Goal: Task Accomplishment & Management: Use online tool/utility

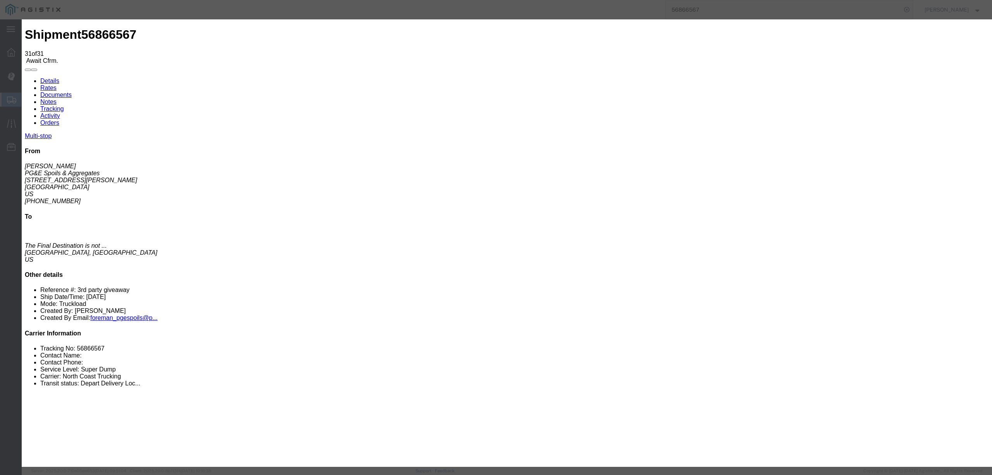
type input "09/30/2025"
type input "4:00 PM"
type input "09/19/2025"
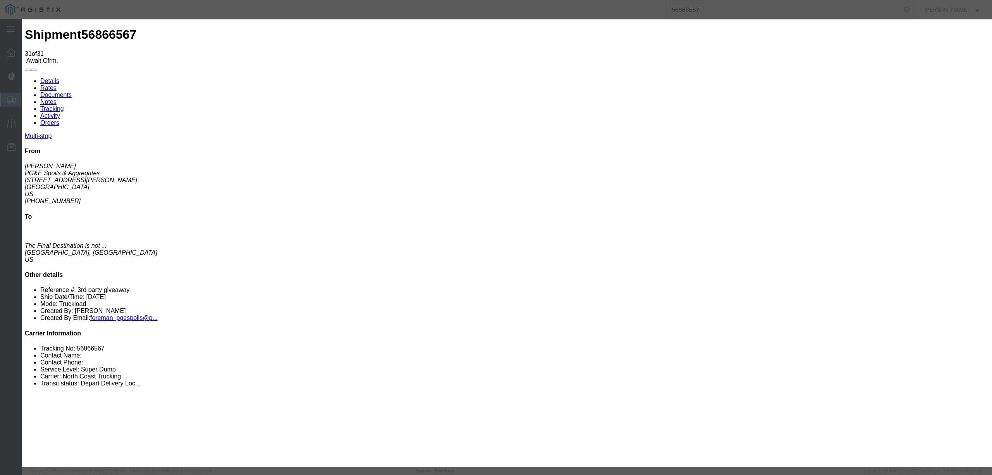
type input "2:20 PM"
select select "DELIVRED"
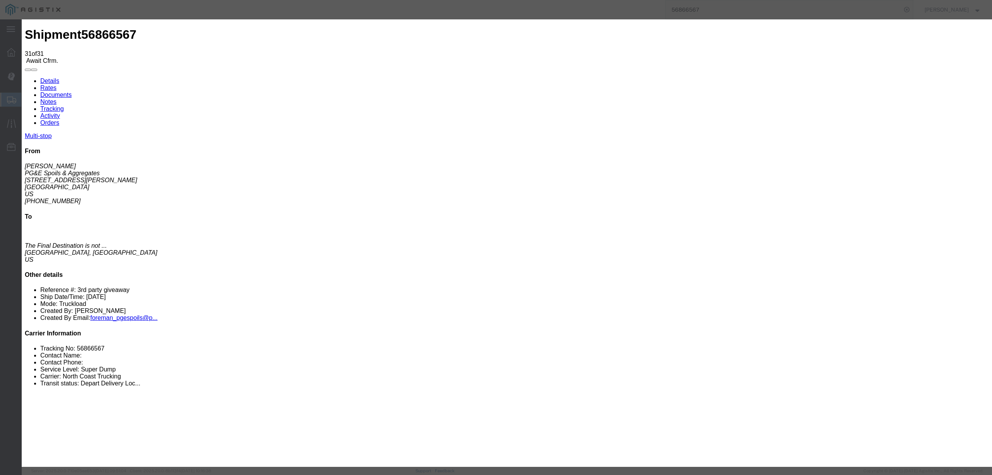
drag, startPoint x: 600, startPoint y: 94, endPoint x: 602, endPoint y: 103, distance: 9.4
select select "{"pickupDeliveryInfoId": "123032967","pickupOrDelivery": "P","stopNum": "1","lo…"
select select "CA"
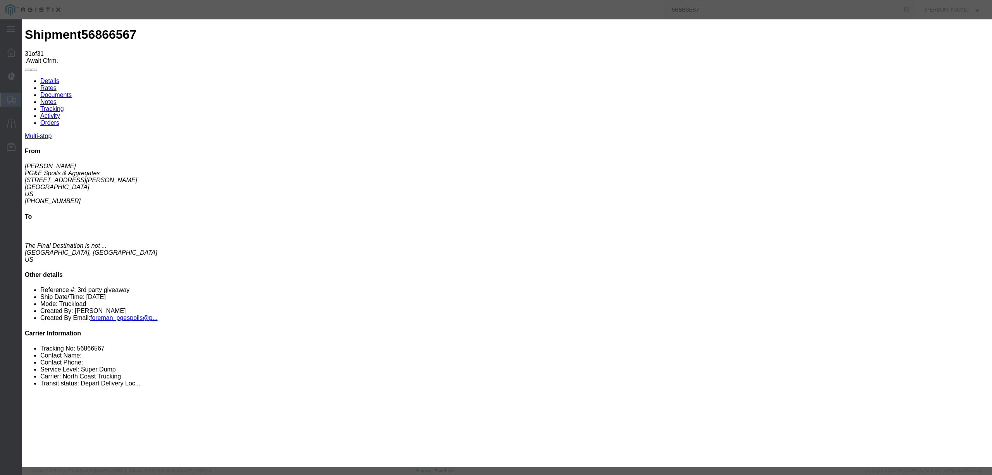
type input "Sacramento"
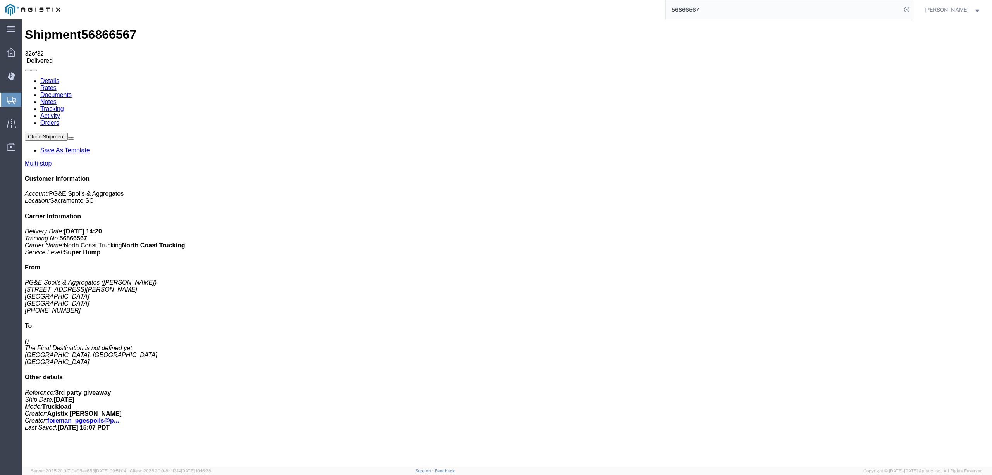
click at [57, 98] on link "Notes" at bounding box center [48, 101] width 16 height 7
click at [686, 7] on input "56866567" at bounding box center [784, 9] width 236 height 19
type input "56839751"
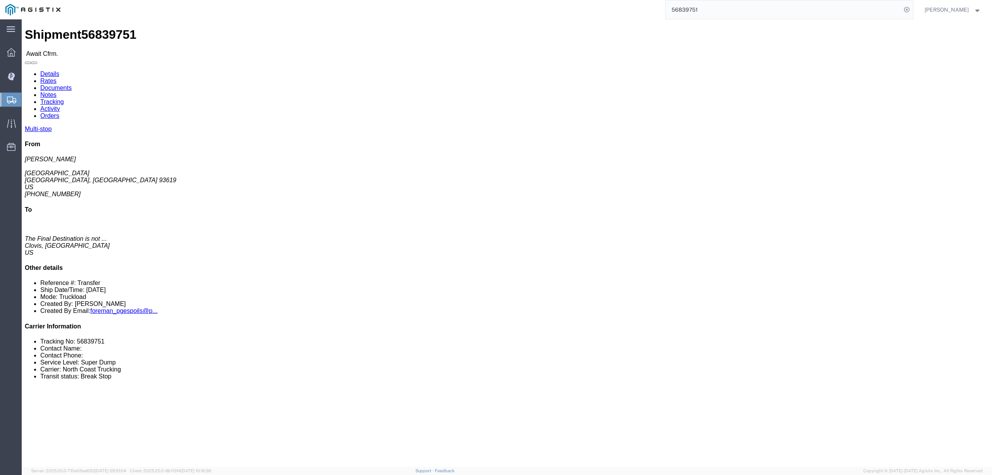
click link "Tracking"
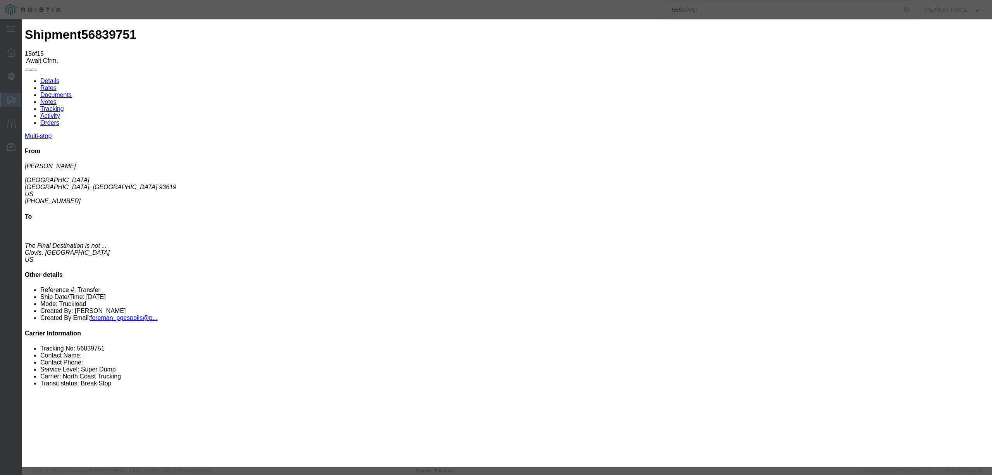
type input "09/30/2025"
type input "4:00 PM"
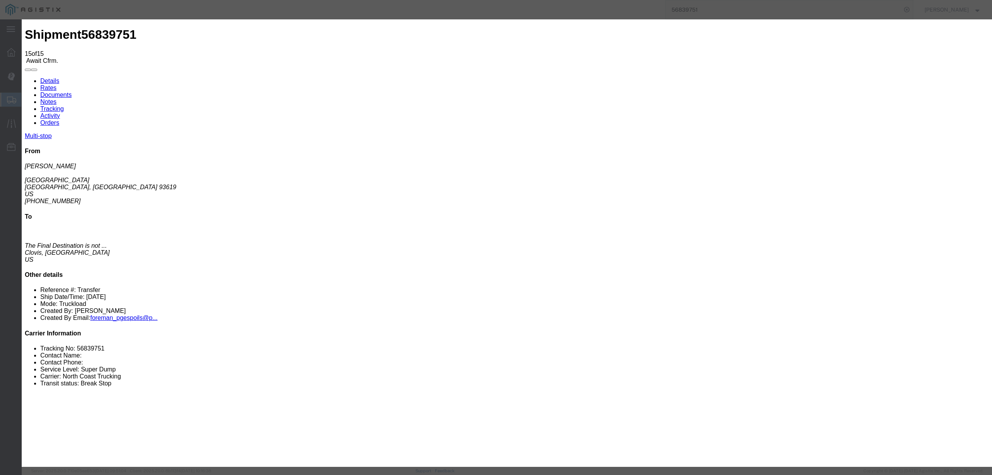
type input "5:30 PM"
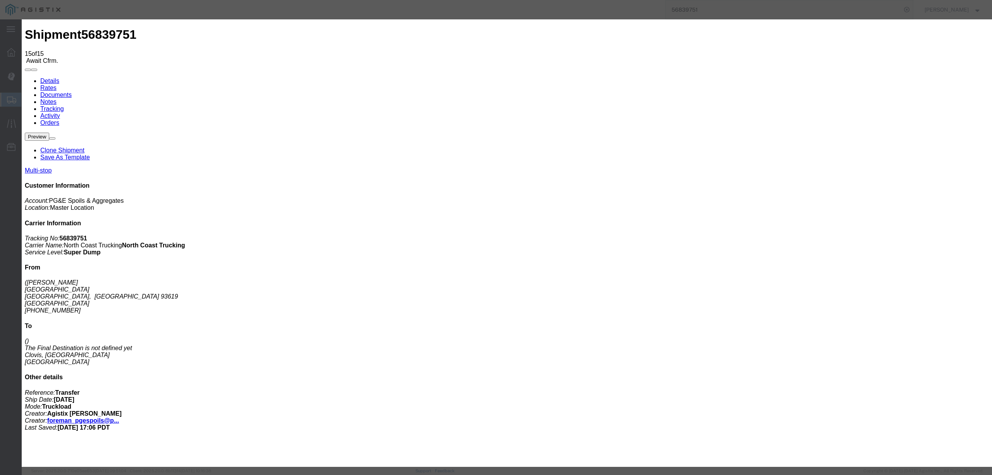
type input "5:00 PM"
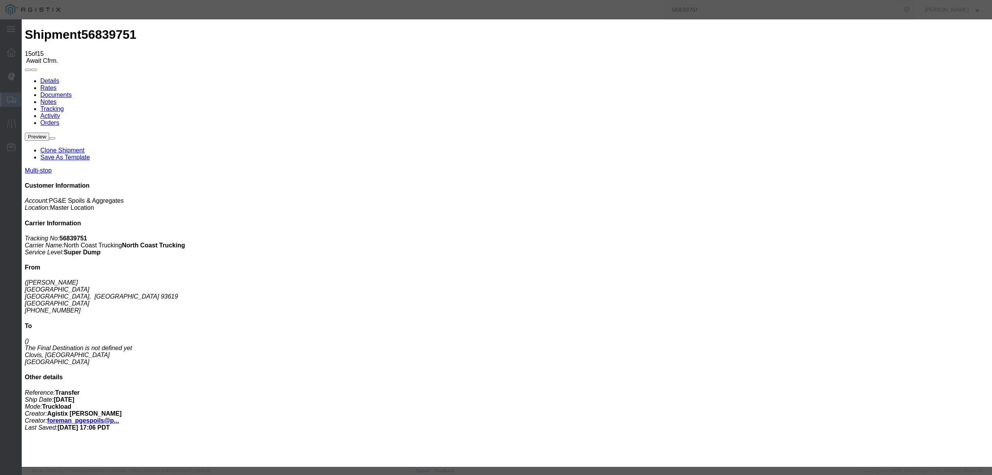
type input "09/30/2025"
type input "4:00 PM"
type input "09/19/2025"
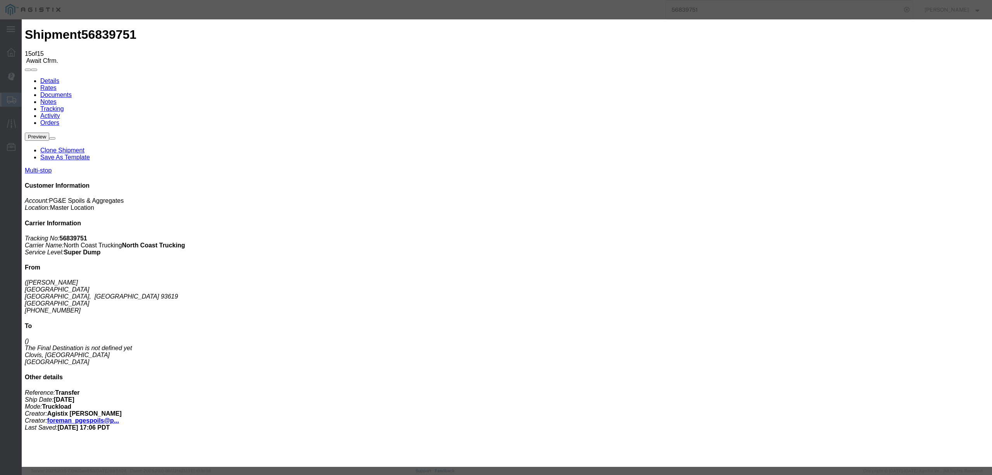
type input "5:30 PM"
select select "DELIVRED"
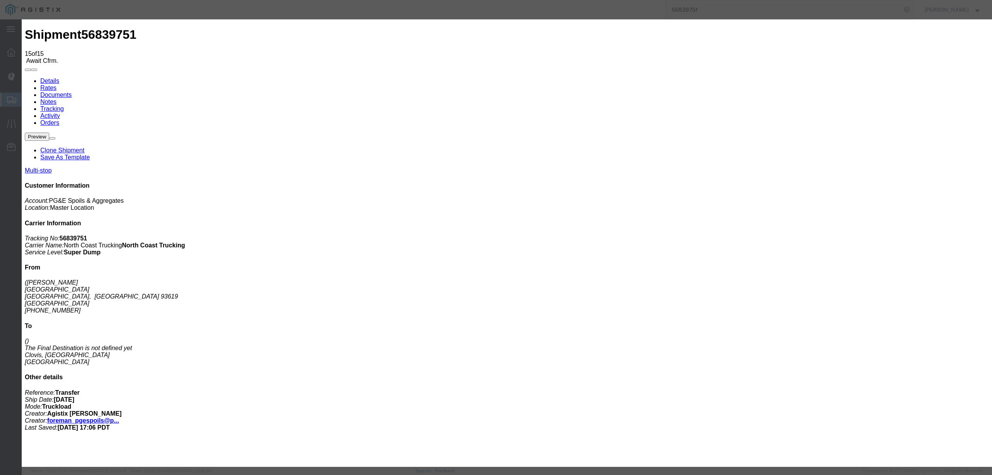
drag, startPoint x: 660, startPoint y: 98, endPoint x: 656, endPoint y: 101, distance: 4.9
select select "{"pickupDeliveryInfoId": "122978130","pickupOrDelivery": "P","stopNum": "1","lo…"
select select "CA"
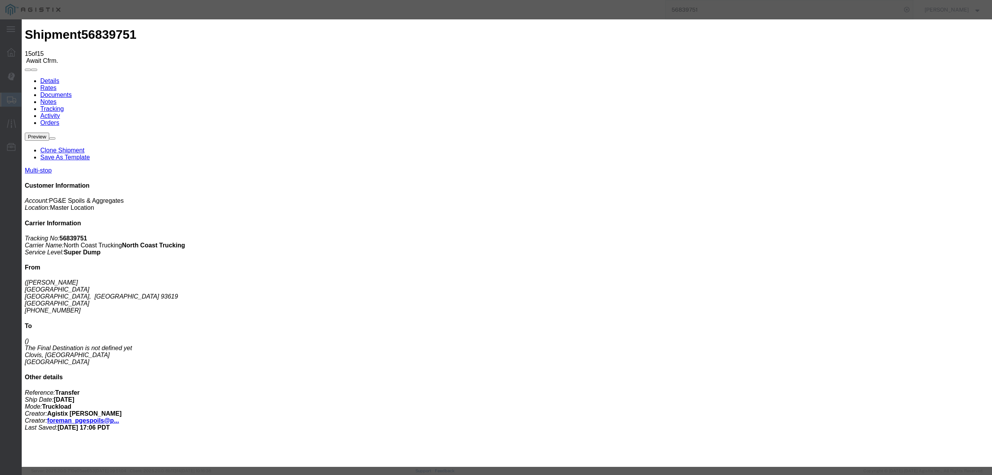
type input "Fresno"
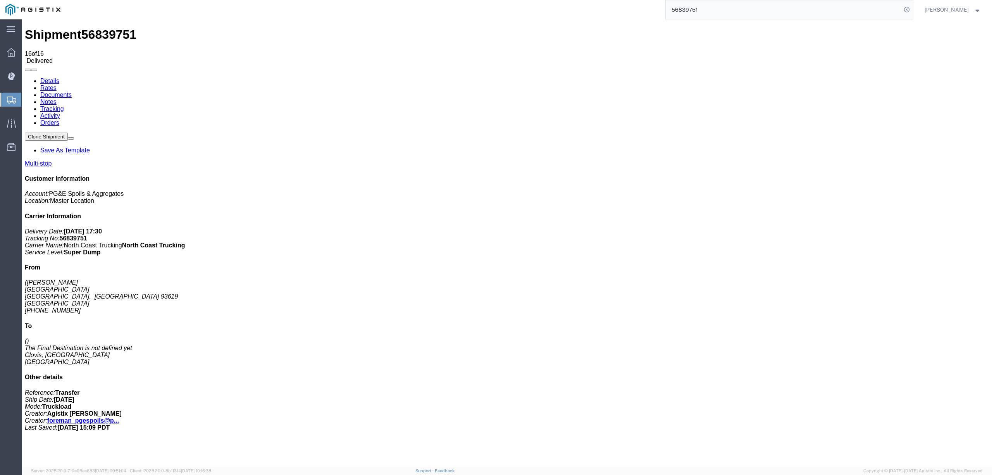
click at [57, 98] on link "Notes" at bounding box center [48, 101] width 16 height 7
click at [701, 9] on input "56839751" at bounding box center [784, 9] width 236 height 19
type input "56855290"
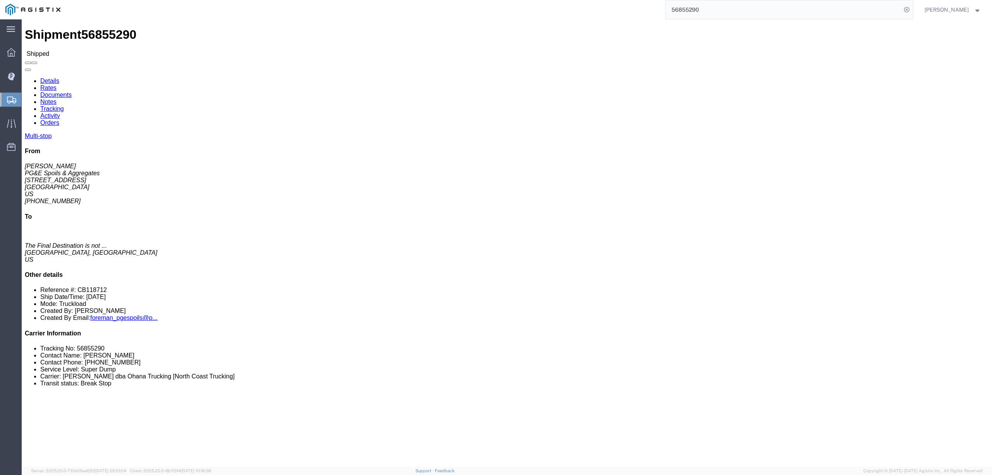
click link "Tracking"
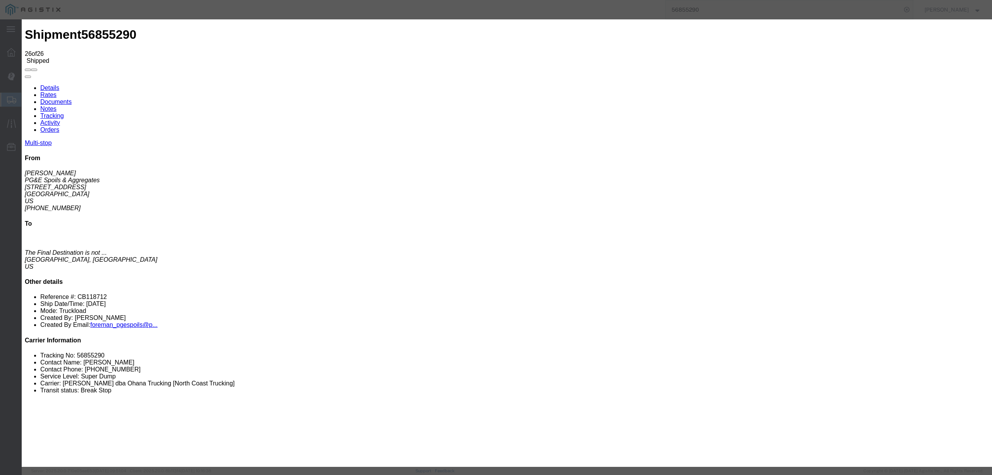
type input "09/30/2025"
type input "4:00 PM"
type input "09/18/2025"
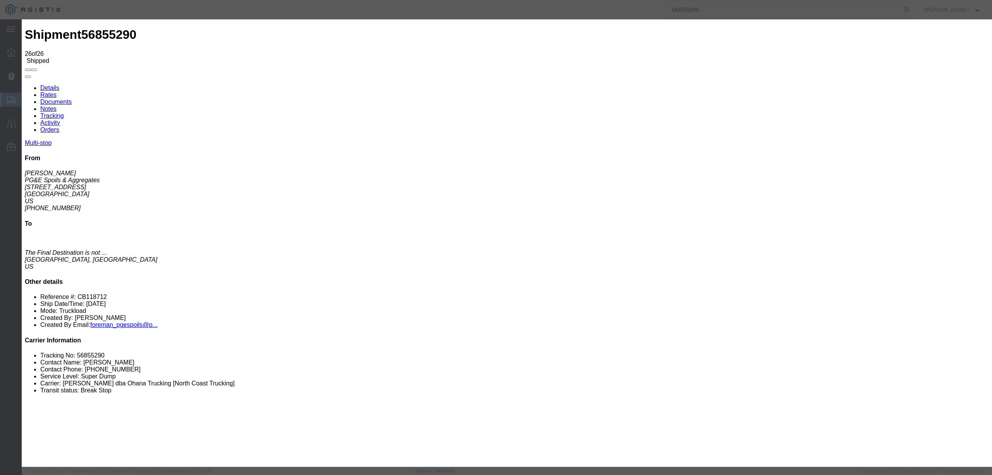
type input "6:30 PM"
select select "DELIVRED"
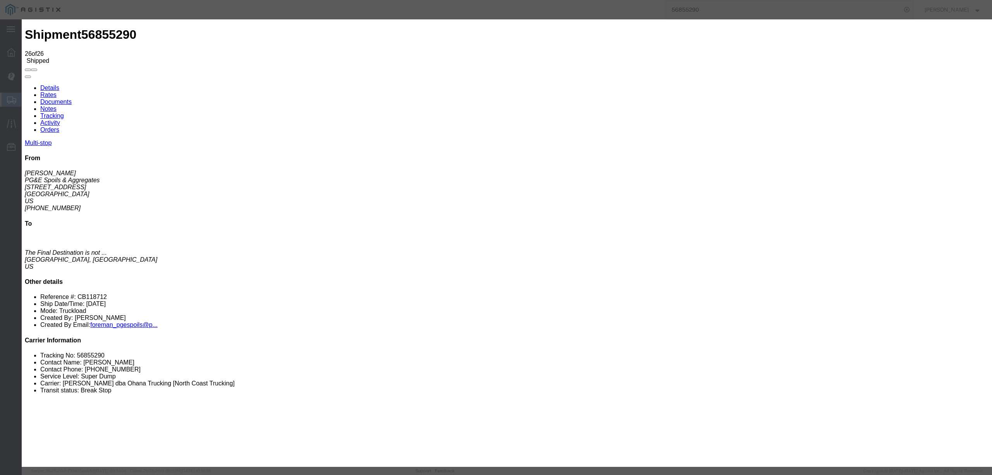
select select "{"pickupDeliveryInfoId": "123009933","pickupOrDelivery": "P","stopNum": "1","lo…"
select select "CA"
type input "Bakersfield"
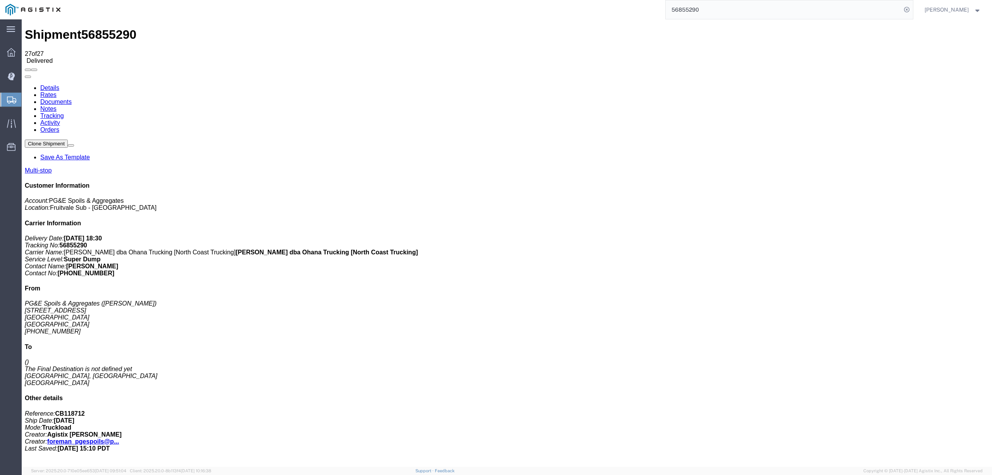
click at [57, 105] on link "Notes" at bounding box center [48, 108] width 16 height 7
click at [64, 112] on link "Tracking" at bounding box center [52, 115] width 24 height 7
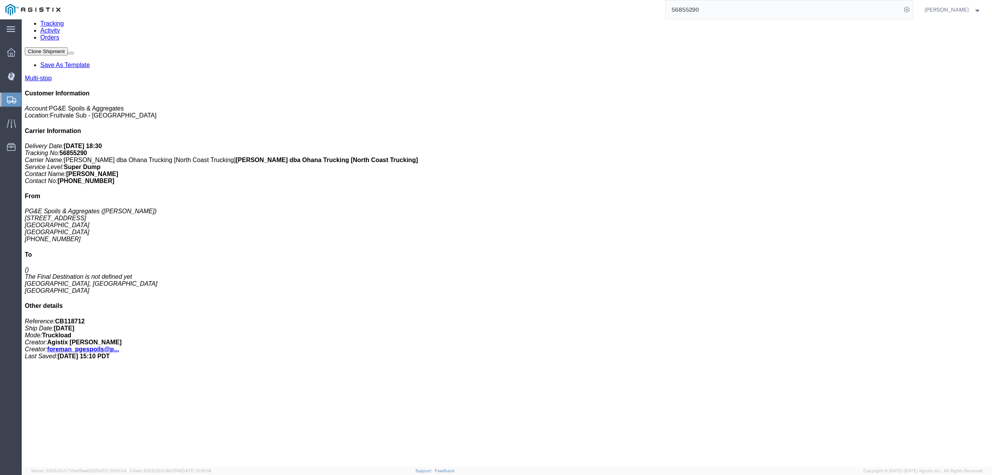
scroll to position [183, 0]
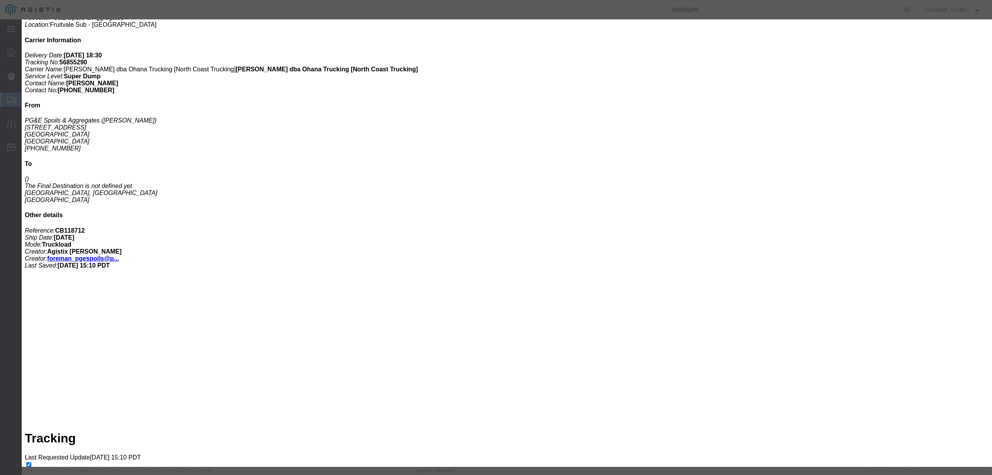
type input "4:00 AM"
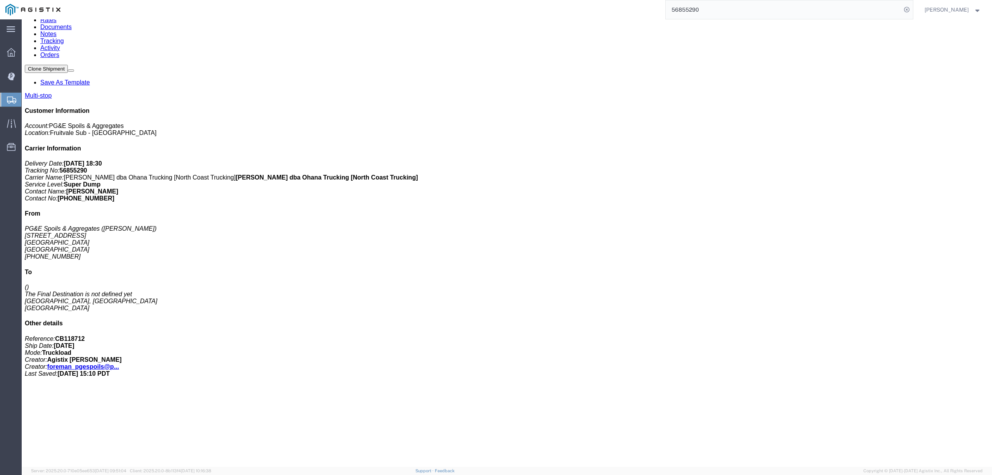
scroll to position [0, 0]
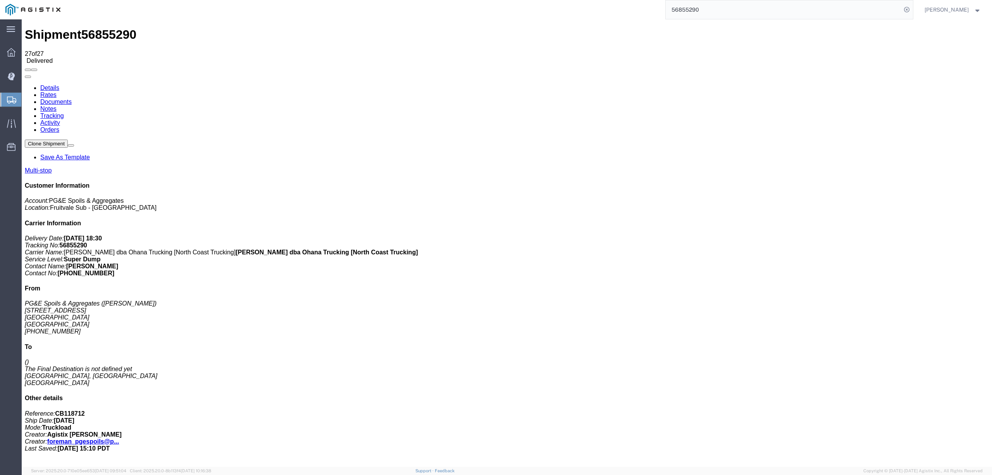
click at [57, 105] on link "Notes" at bounding box center [48, 108] width 16 height 7
click at [701, 12] on input "56855290" at bounding box center [784, 9] width 236 height 19
type input "56855296"
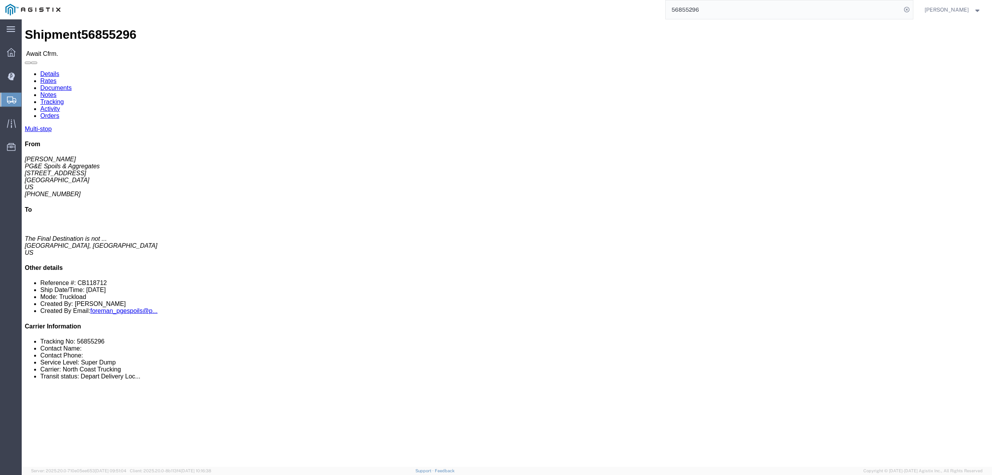
click link "Tracking"
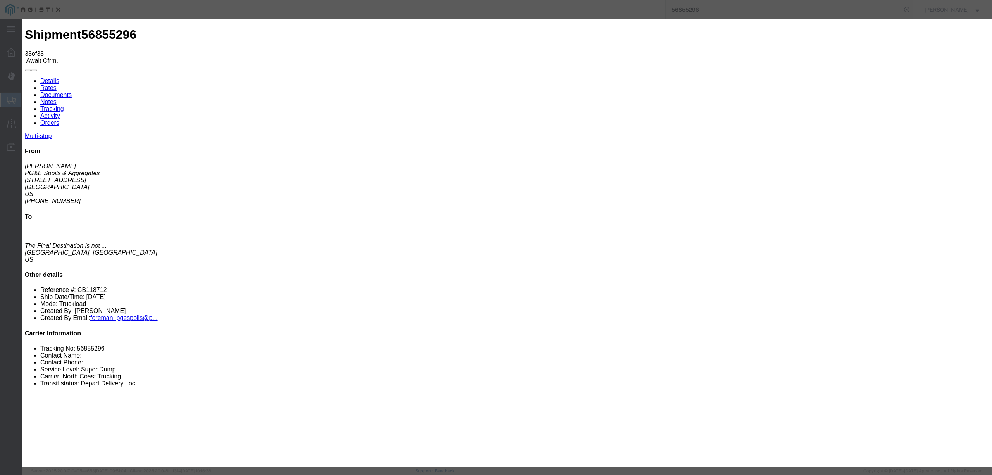
type input "09/30/2025"
type input "4:00 PM"
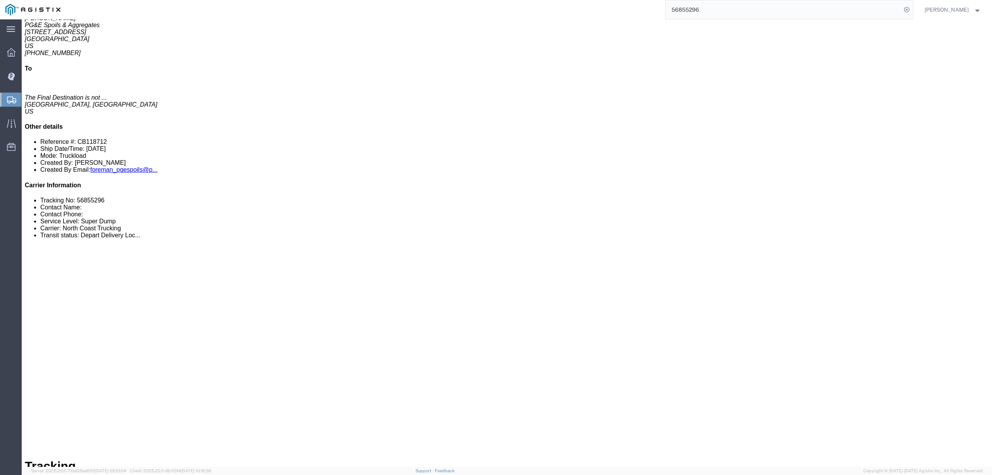
scroll to position [302, 0]
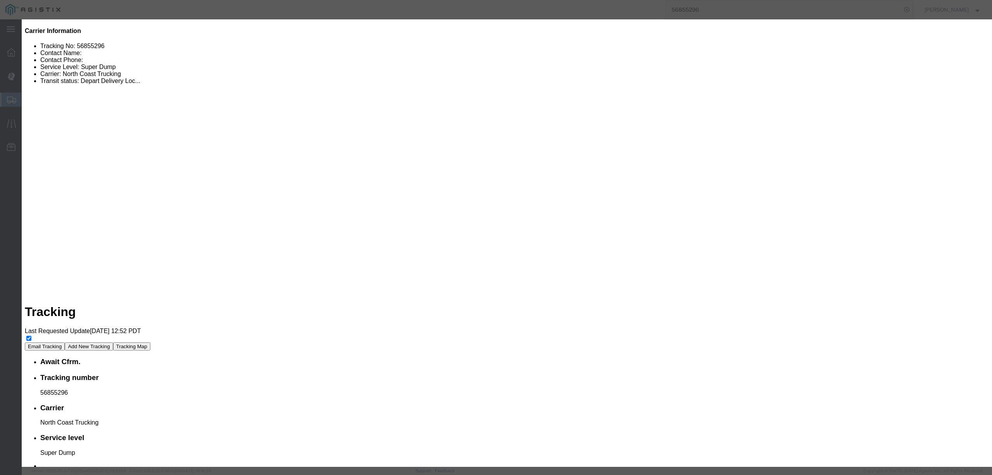
type input "4:00 AM"
select select "{"pickupDeliveryInfoId": "123009949","pickupOrDelivery": "P","stopNum": "1","lo…"
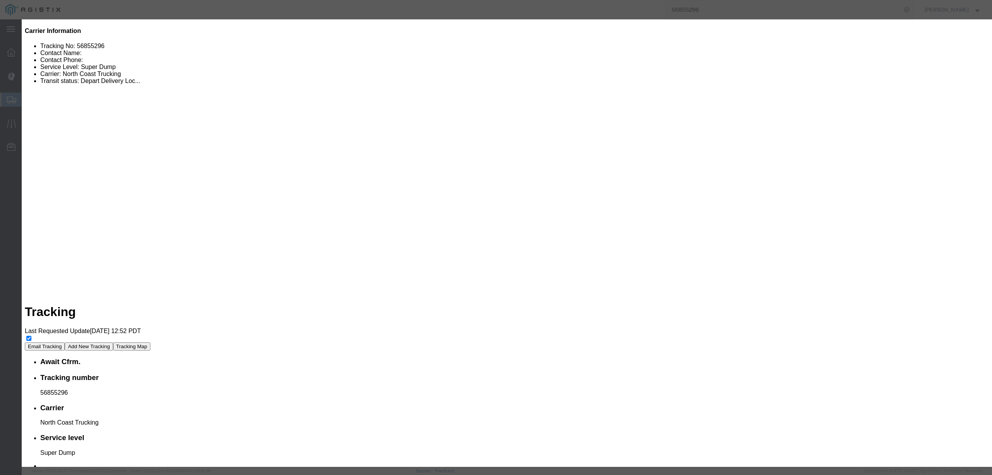
type input "Bakersfield"
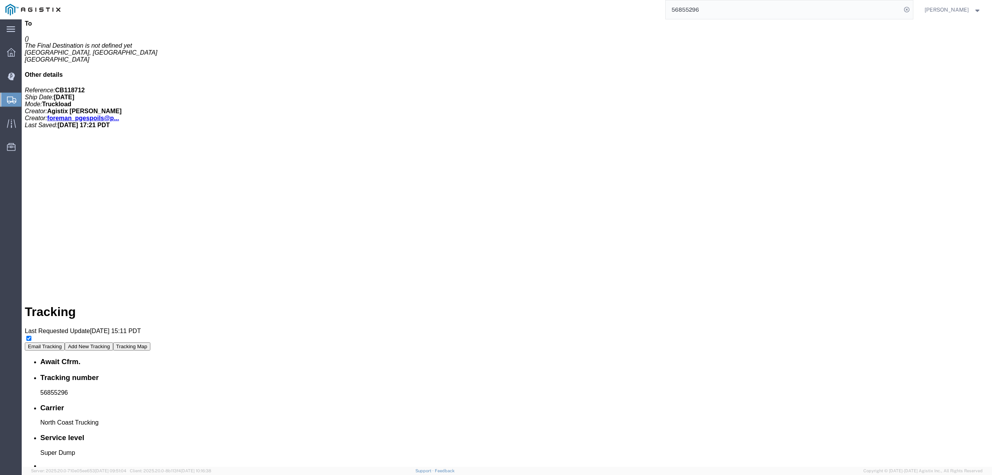
scroll to position [0, 0]
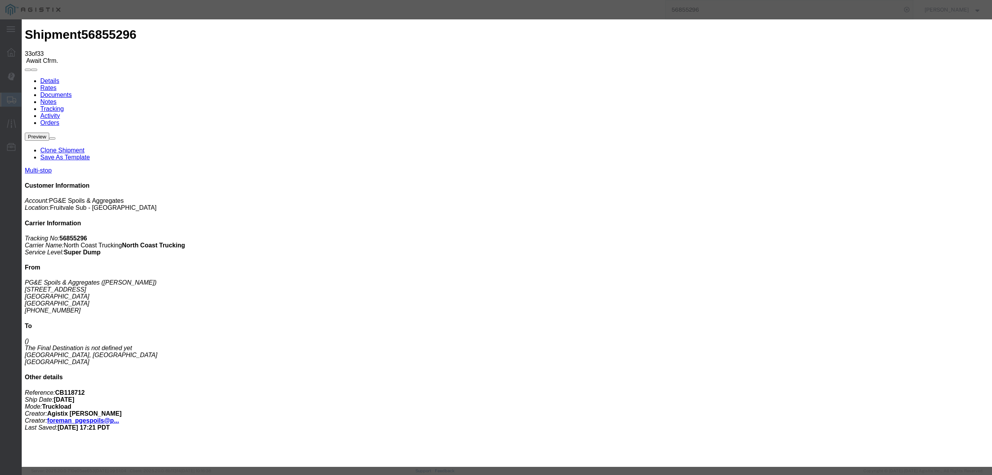
type input "09/30/2025"
type input "4:00 PM"
type input "09/18/2025"
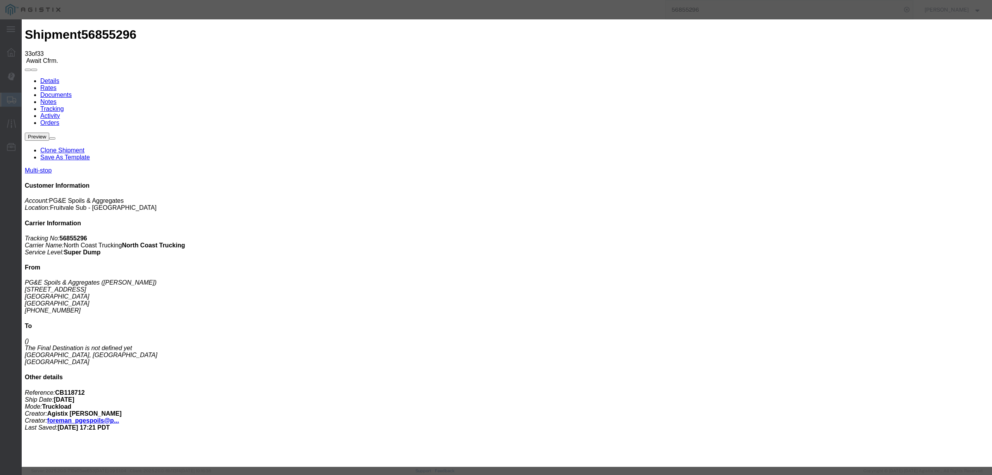
type input "6:45 PM"
select select "DELIVRED"
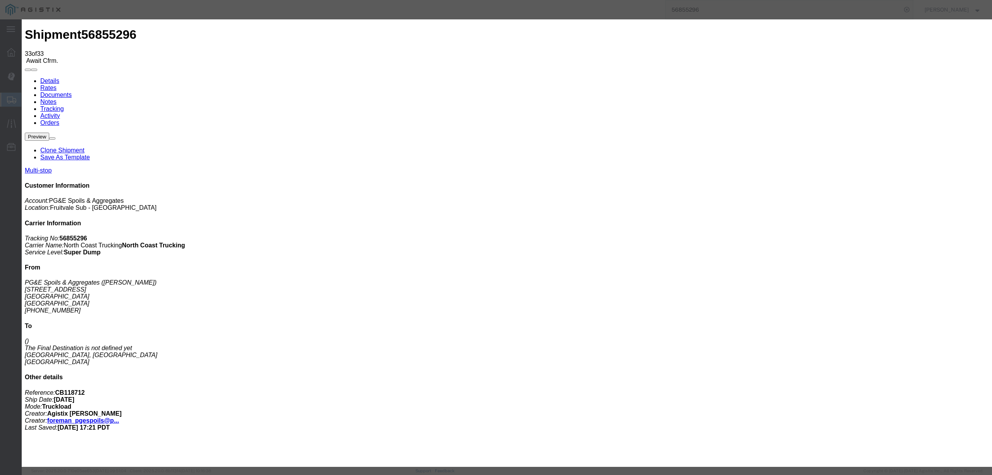
select select "{"pickupDeliveryInfoId": "123009949","pickupOrDelivery": "P","stopNum": "1","lo…"
select select "CA"
type input "Bakersfield"
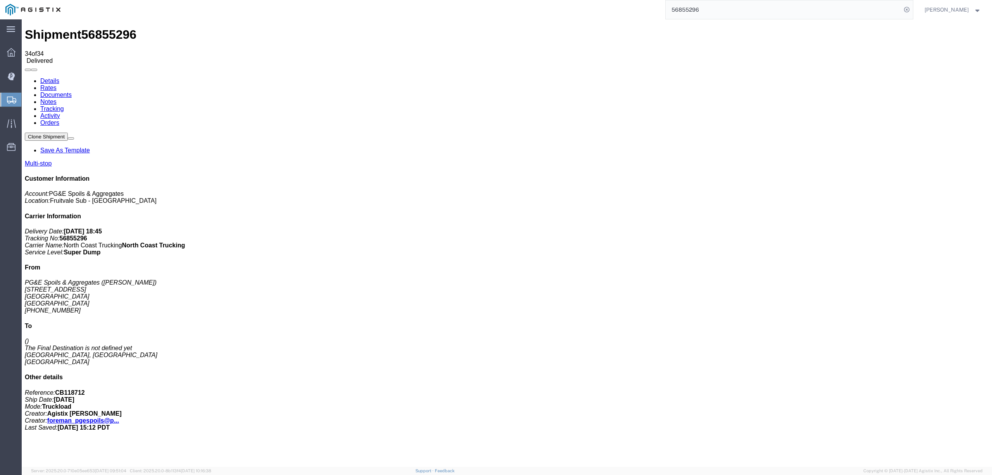
click at [57, 98] on link "Notes" at bounding box center [48, 101] width 16 height 7
click at [706, 14] on input "56855296" at bounding box center [784, 9] width 236 height 19
type input "56857608"
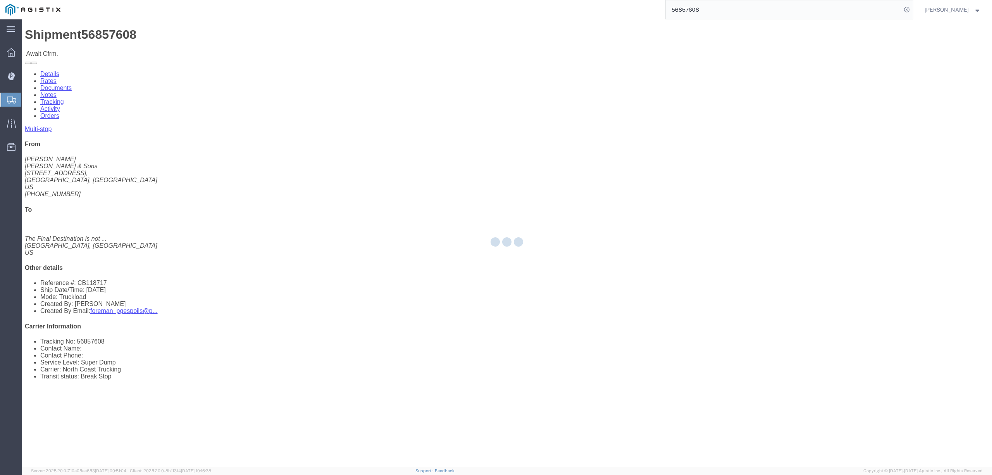
click link "Tracking"
click at [164, 53] on div at bounding box center [507, 242] width 970 height 447
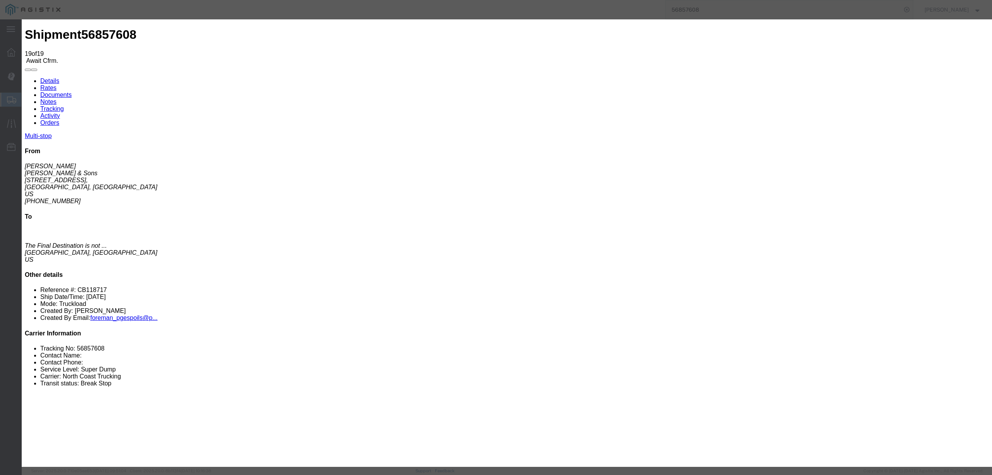
type input "09/30/2025"
type input "4:00 PM"
type input "09/18/2025"
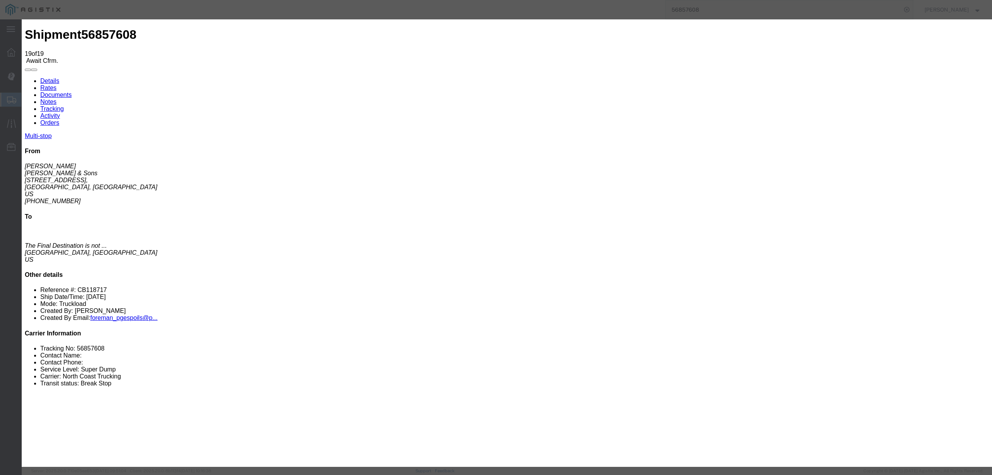
type input "4:20 PM"
select select "DELIVRED"
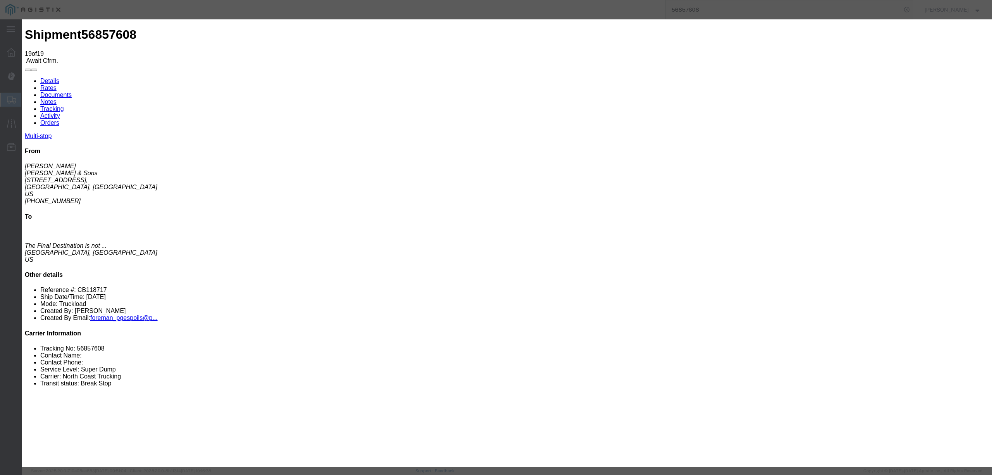
select select "{"pickupDeliveryInfoId": "123014651","pickupOrDelivery": "P","stopNum": "1","lo…"
select select "CA"
type input "Oroville"
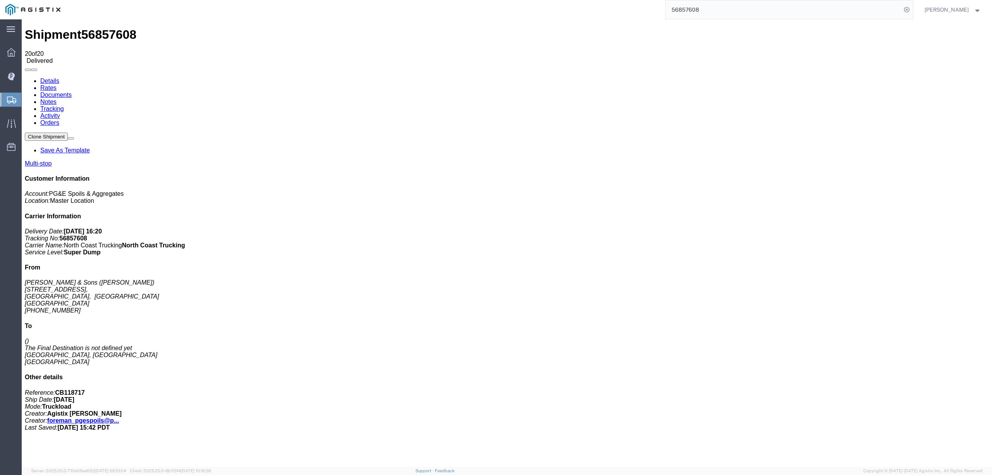
click at [72, 91] on link "Documents" at bounding box center [55, 94] width 31 height 7
click at [57, 98] on link "Notes" at bounding box center [48, 101] width 16 height 7
click at [698, 5] on input "56857608" at bounding box center [784, 9] width 236 height 19
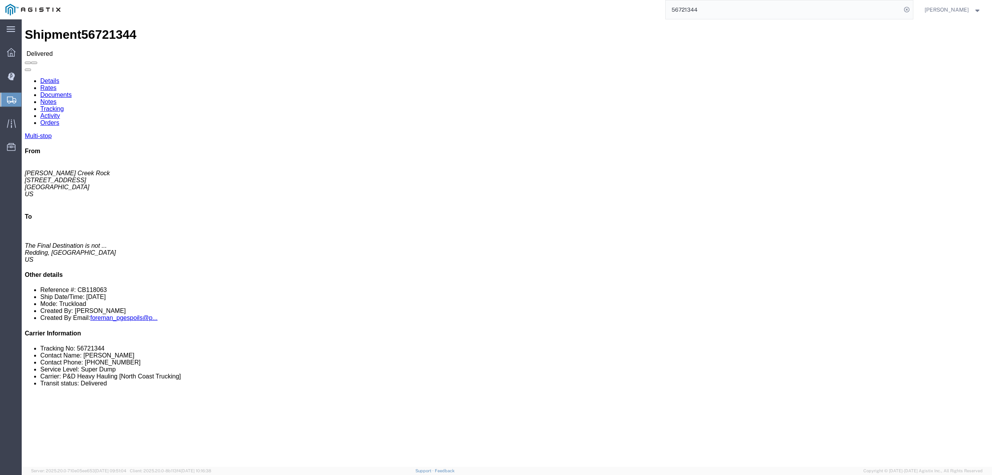
click link "Tracking"
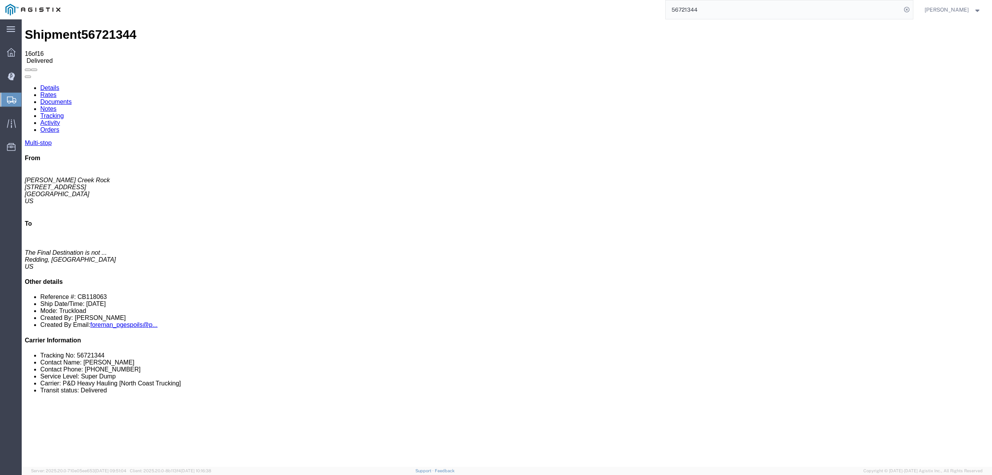
click at [57, 105] on link "Notes" at bounding box center [48, 108] width 16 height 7
click at [696, 10] on input "56721344" at bounding box center [784, 9] width 236 height 19
click at [695, 8] on input "5678005" at bounding box center [784, 9] width 236 height 19
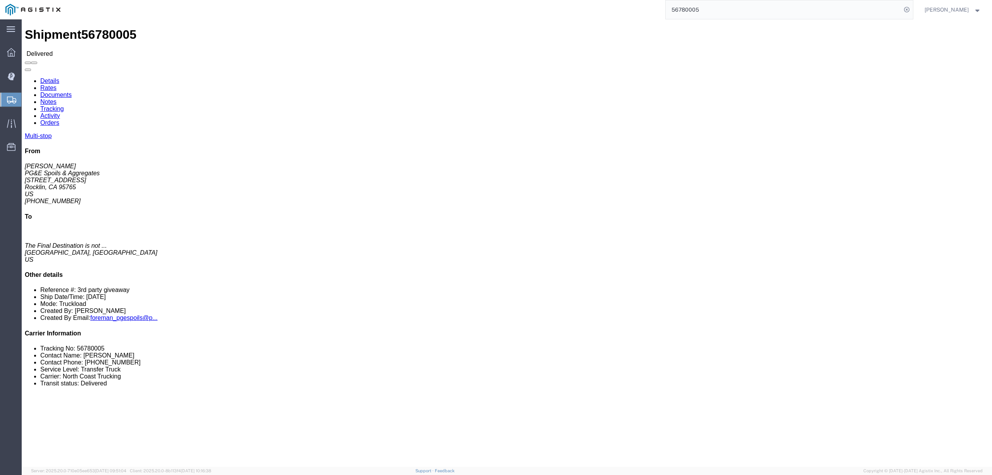
click link "Notes"
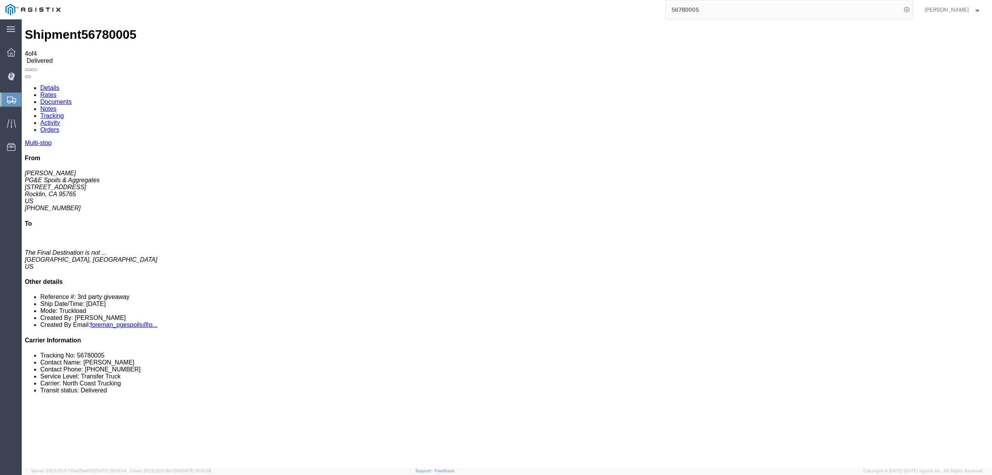
click at [712, 7] on input "56780005" at bounding box center [784, 9] width 236 height 19
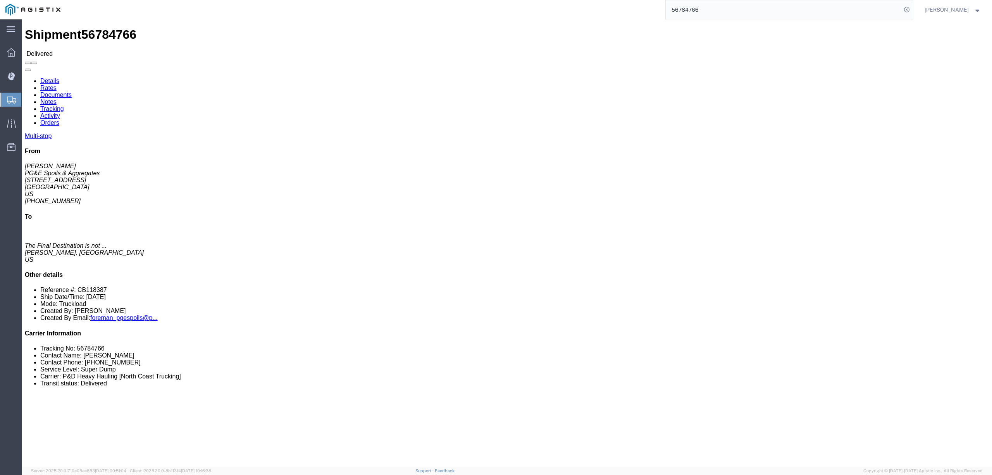
click link "Notes"
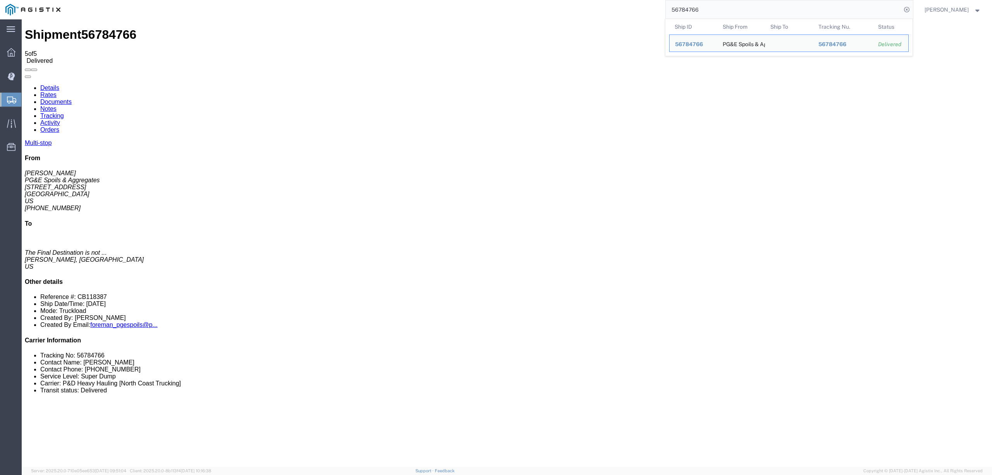
click at [705, 9] on input "56784766" at bounding box center [784, 9] width 236 height 19
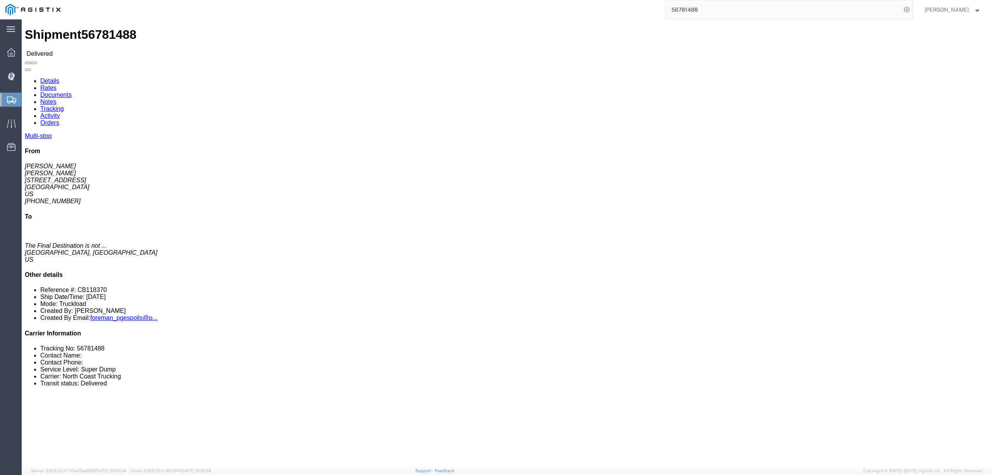
click link "Notes"
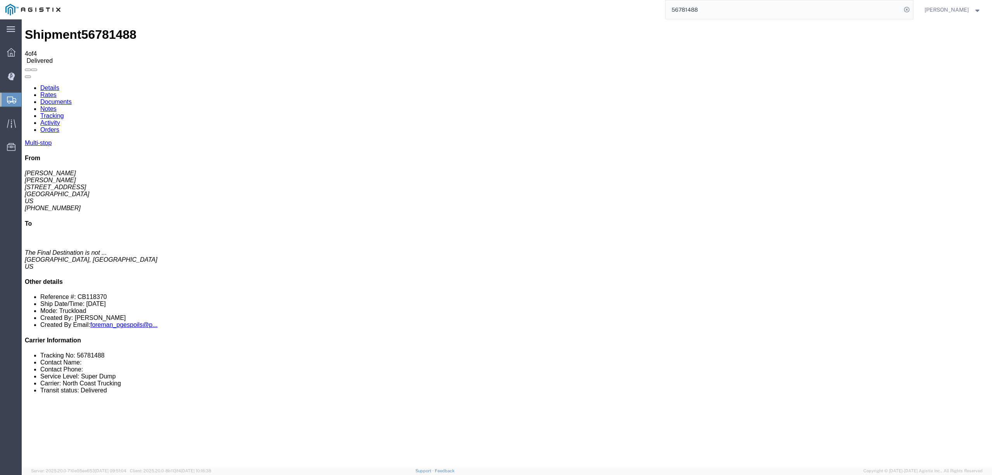
click at [689, 11] on input "56781488" at bounding box center [784, 9] width 236 height 19
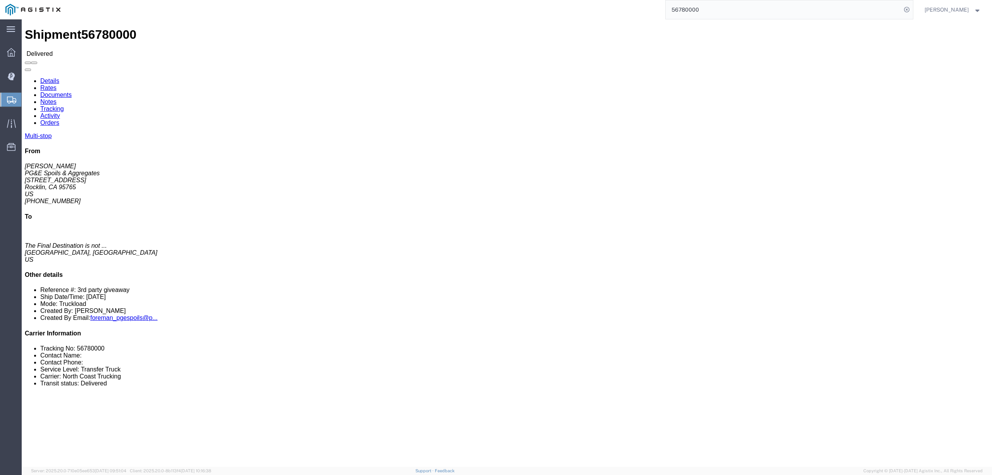
click link "Notes"
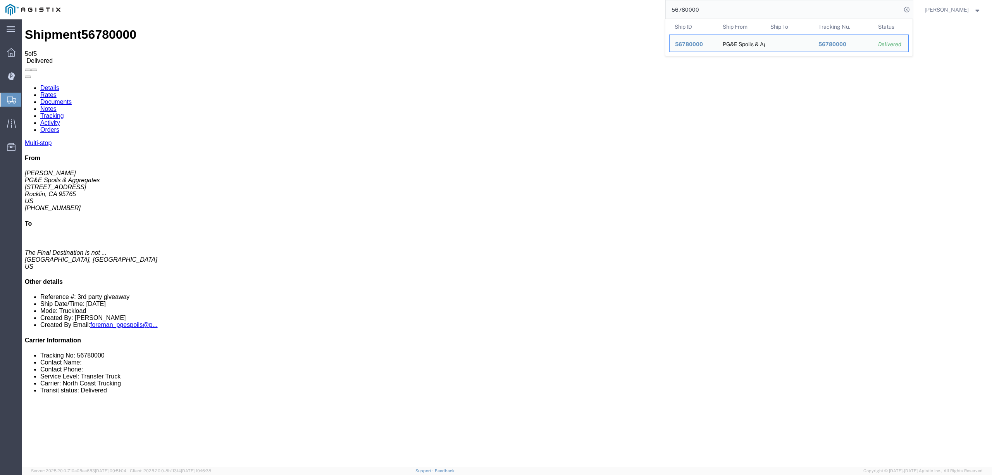
click at [705, 9] on input "56780000" at bounding box center [784, 9] width 236 height 19
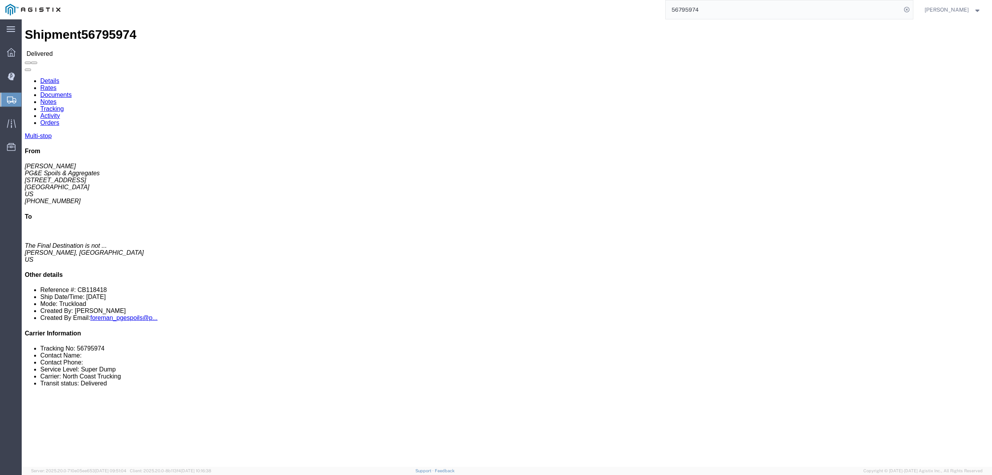
click link "Documents"
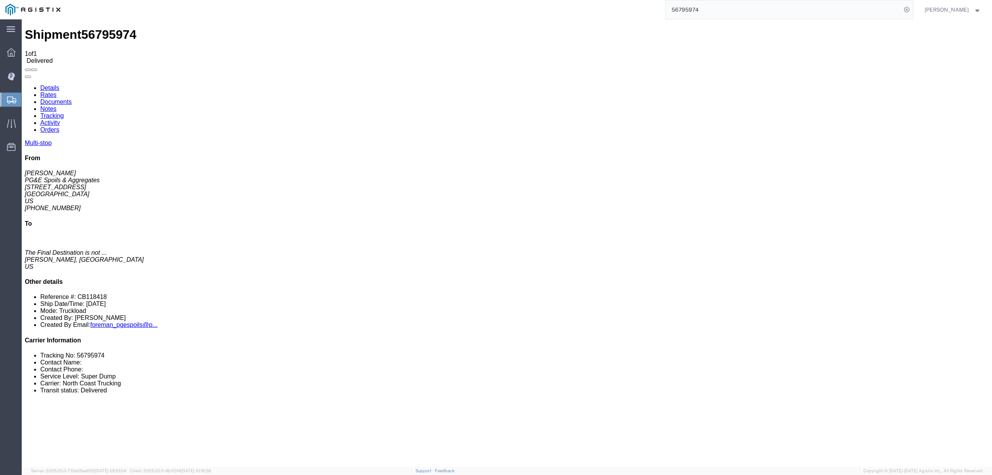
click at [57, 105] on link "Notes" at bounding box center [48, 108] width 16 height 7
click at [731, 9] on input "56795974" at bounding box center [784, 9] width 236 height 19
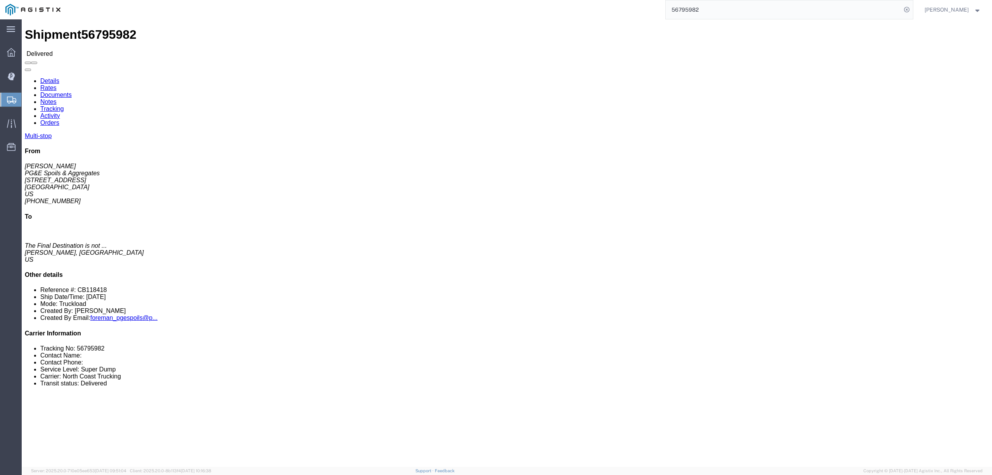
click at [691, 7] on input "56795982" at bounding box center [784, 9] width 236 height 19
click link "Notes"
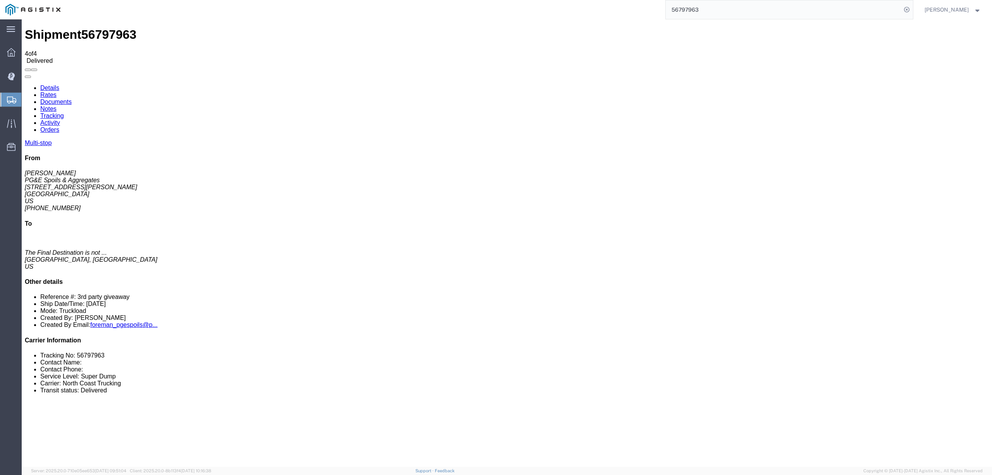
click at [732, 13] on input "56797963" at bounding box center [784, 9] width 236 height 19
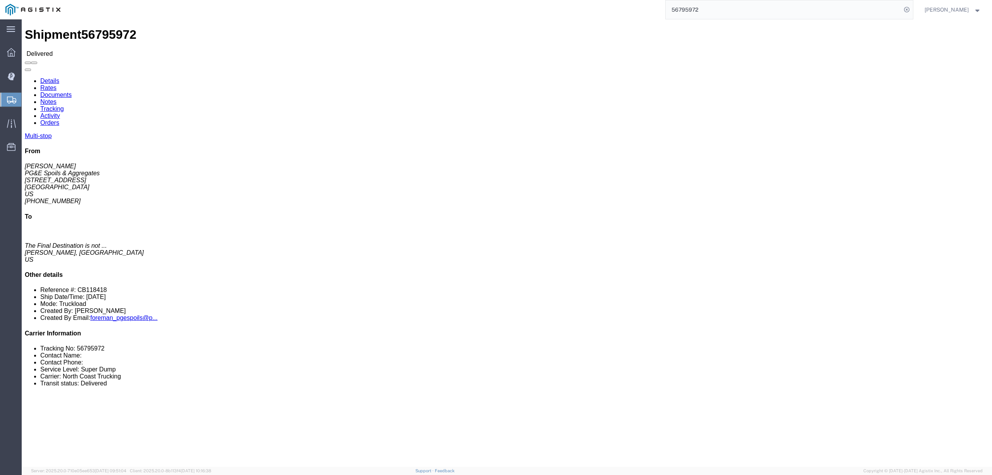
click link "Notes"
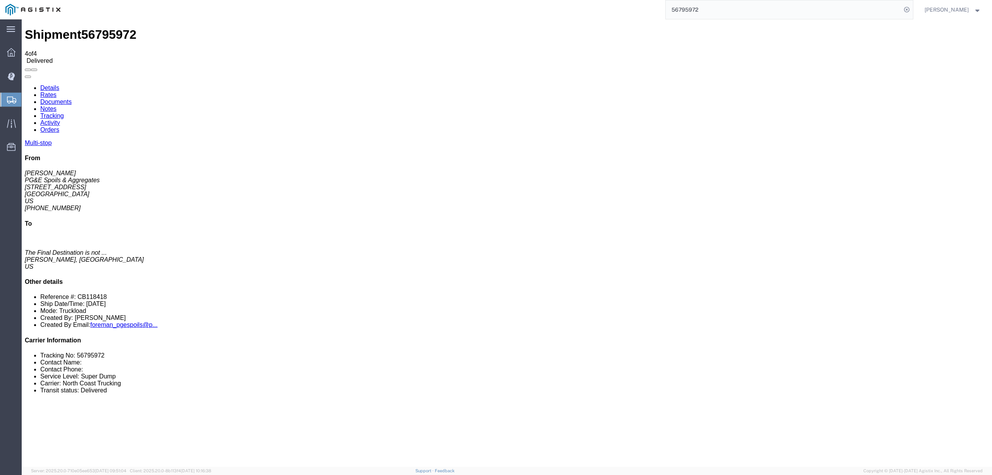
click at [701, 10] on input "56795972" at bounding box center [784, 9] width 236 height 19
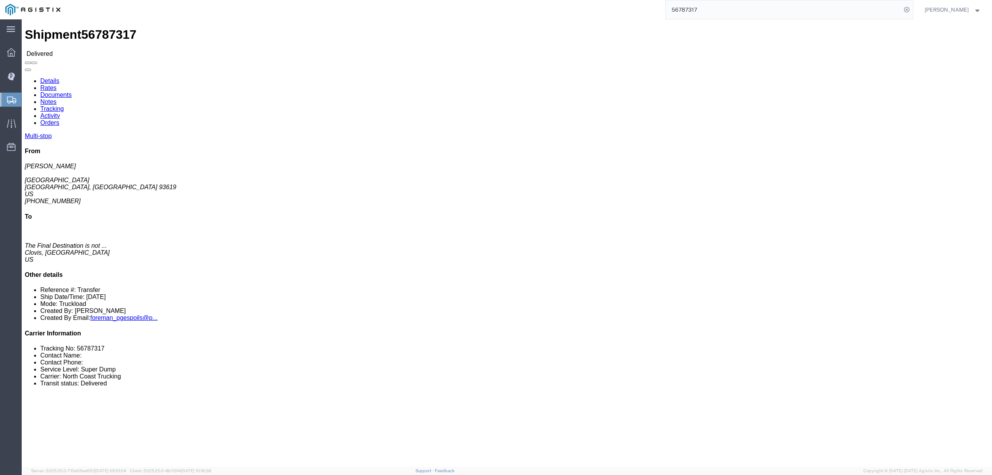
click link "Tracking"
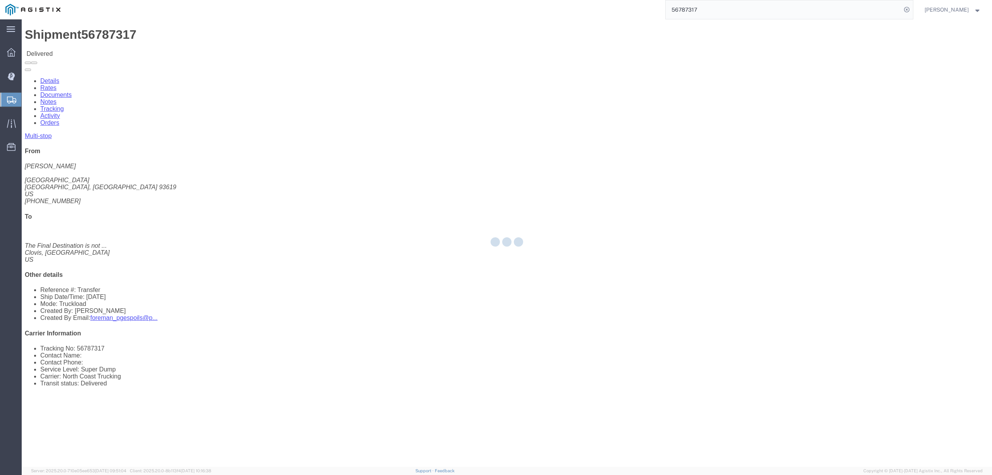
click at [145, 47] on div at bounding box center [507, 242] width 970 height 447
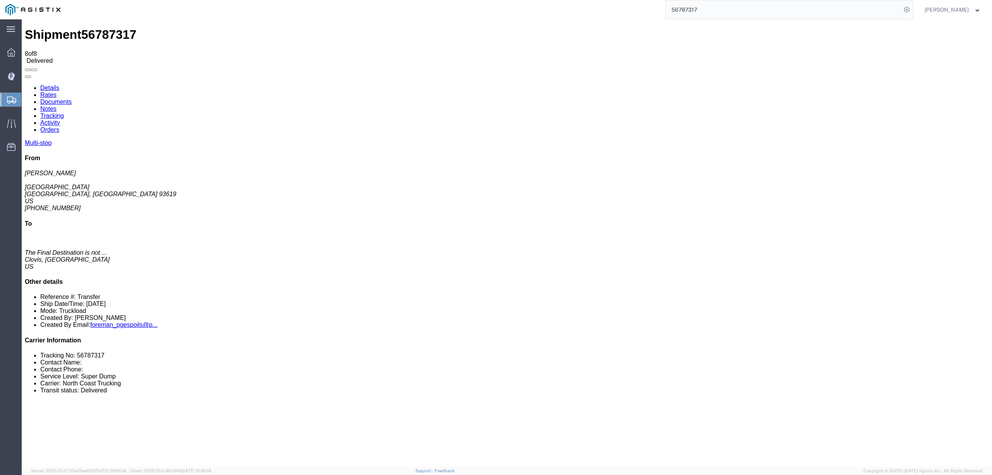
click at [57, 105] on link "Notes" at bounding box center [48, 108] width 16 height 7
click at [687, 14] on input "56787317" at bounding box center [784, 9] width 236 height 19
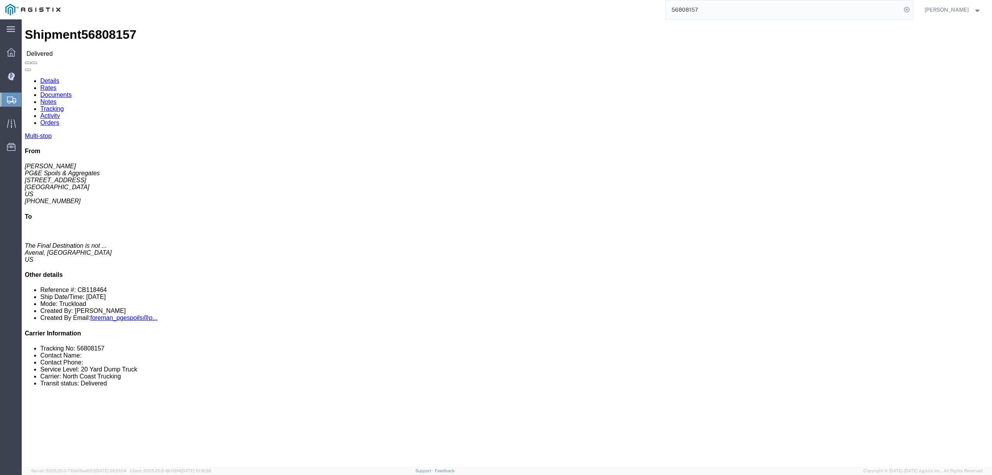
click link "Notes"
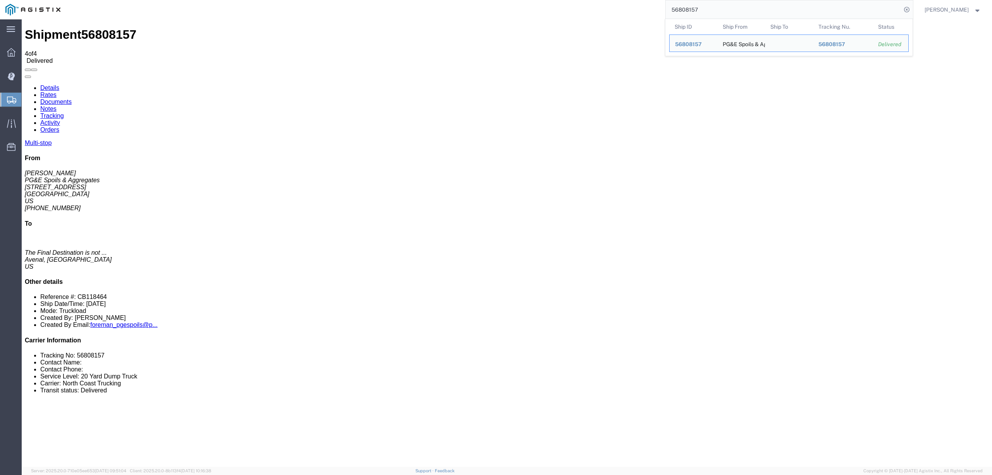
click at [701, 11] on input "56808157" at bounding box center [784, 9] width 236 height 19
type input "56808153"
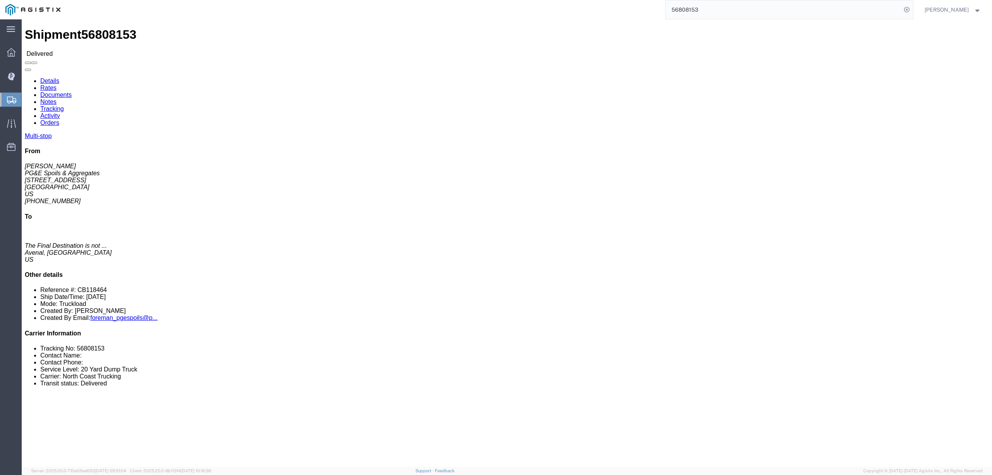
click link "Notes"
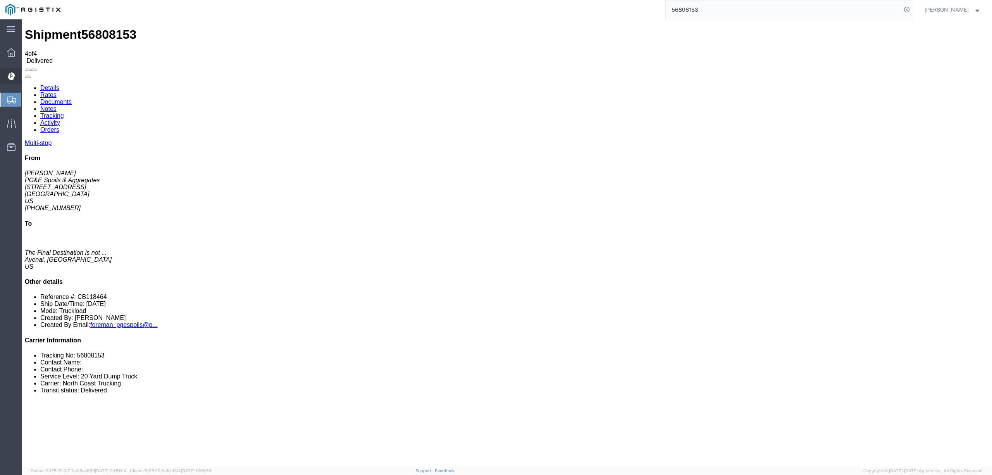
click at [12, 72] on icon at bounding box center [11, 76] width 7 height 8
click at [27, 78] on span "Dispatch Manager" at bounding box center [23, 76] width 5 height 16
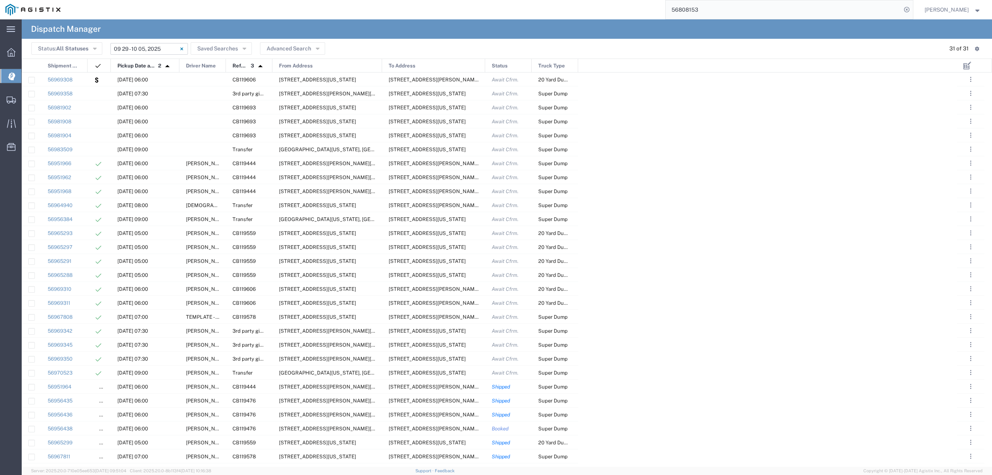
click at [160, 45] on input "09/29/2025 - 10/05/2025" at bounding box center [149, 49] width 78 height 12
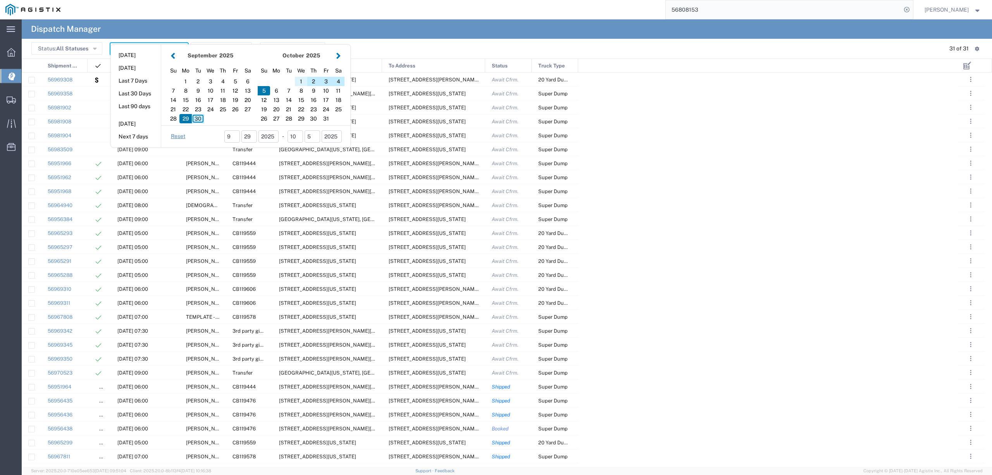
click at [303, 84] on div "1" at bounding box center [301, 81] width 12 height 9
type input "[DATE]"
type input "[DATE] - [DATE]"
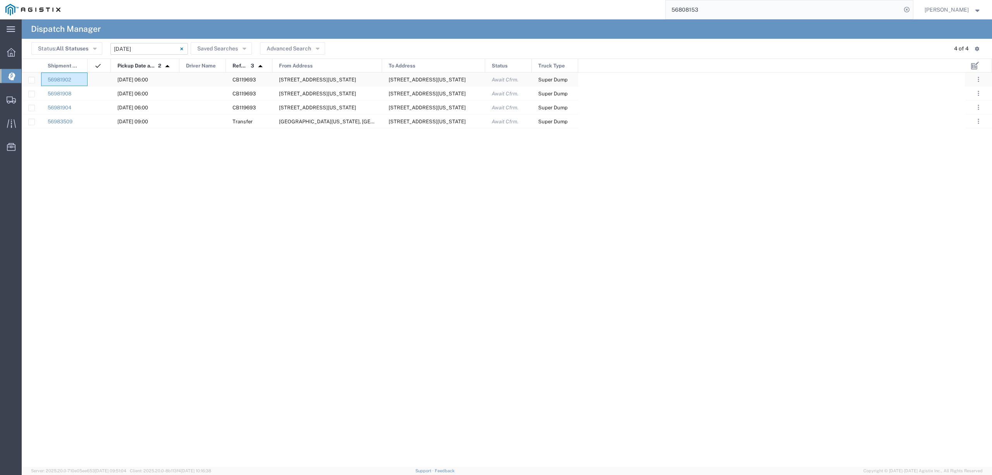
click at [192, 76] on div at bounding box center [202, 79] width 47 height 14
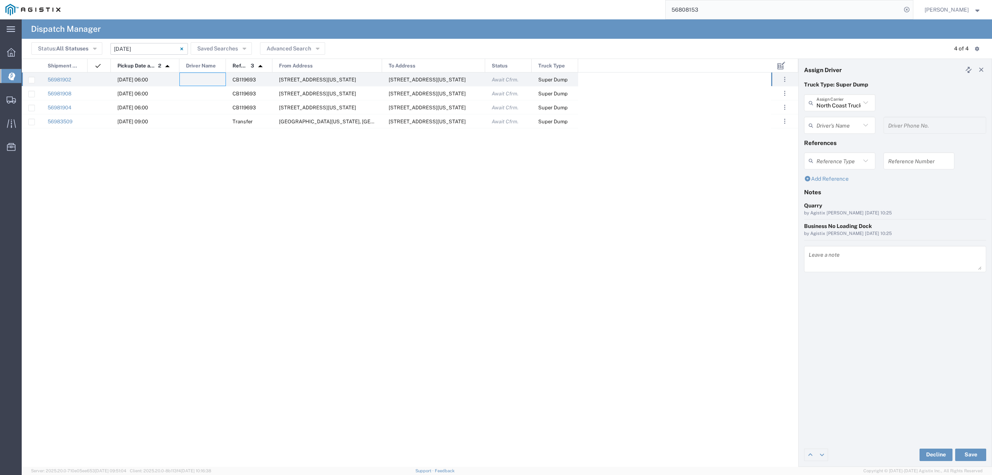
click at [839, 123] on input "text" at bounding box center [839, 126] width 44 height 14
click at [840, 160] on span "Robert Maciel" at bounding box center [839, 155] width 69 height 12
type input "Robert Maciel"
type input "916-969-7820"
click at [967, 455] on button "Save" at bounding box center [970, 454] width 31 height 12
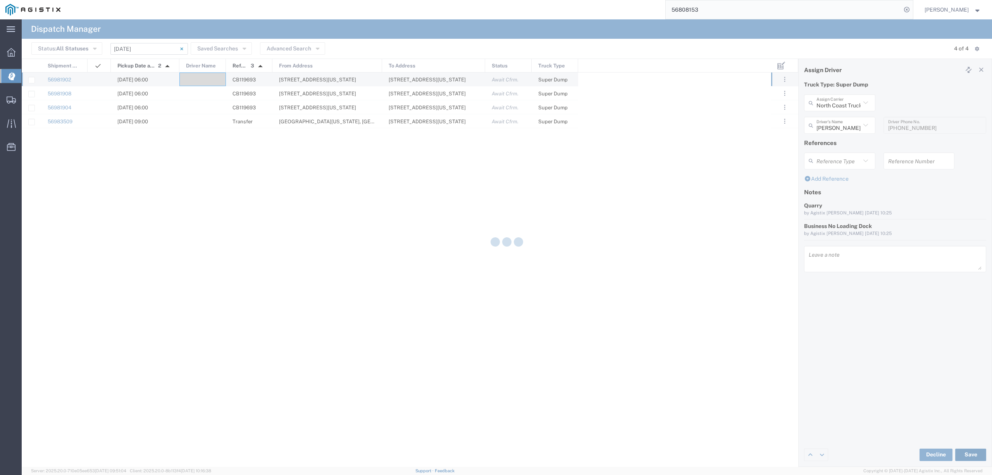
type input "Robert Maciel"
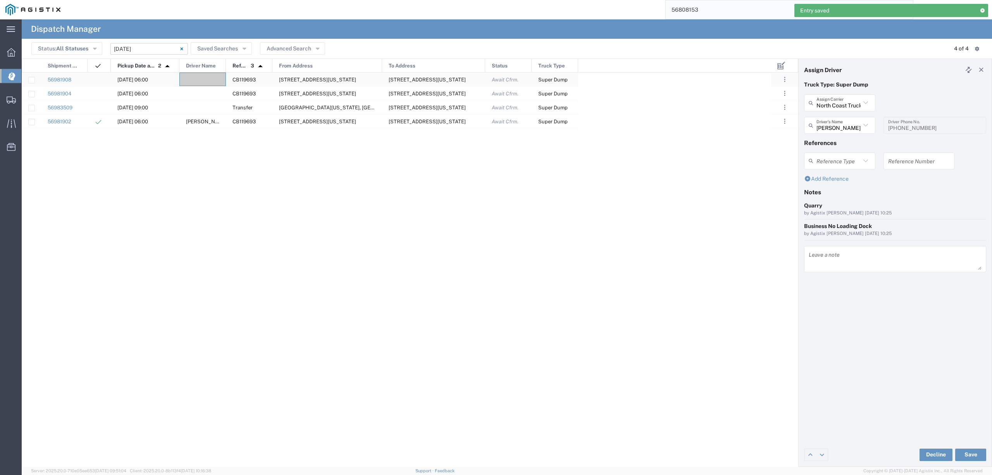
click at [202, 79] on div at bounding box center [202, 79] width 47 height 14
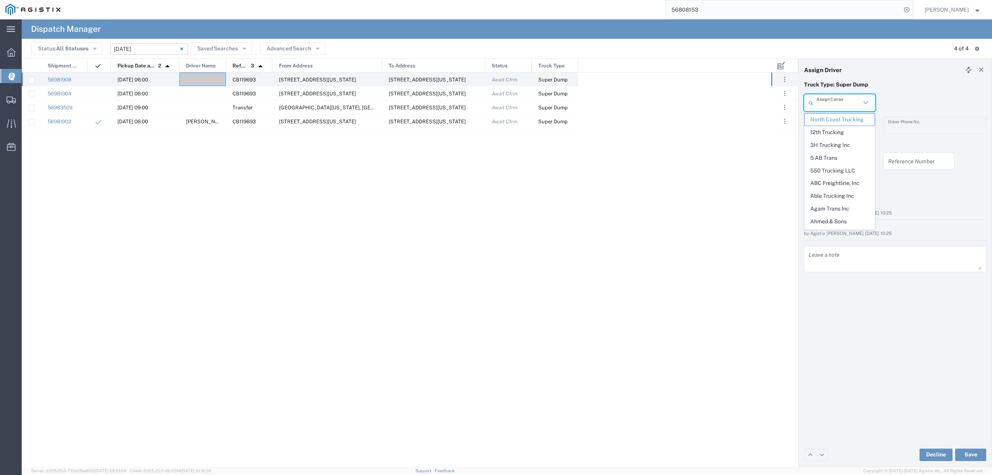
click at [834, 104] on input "text" at bounding box center [839, 103] width 44 height 14
click at [839, 115] on span "Bhatti Bros" at bounding box center [839, 120] width 69 height 12
type input "Bhatti Bros"
click at [839, 121] on input "text" at bounding box center [841, 126] width 49 height 14
click at [857, 219] on span "Ramandeep Singh" at bounding box center [839, 218] width 69 height 12
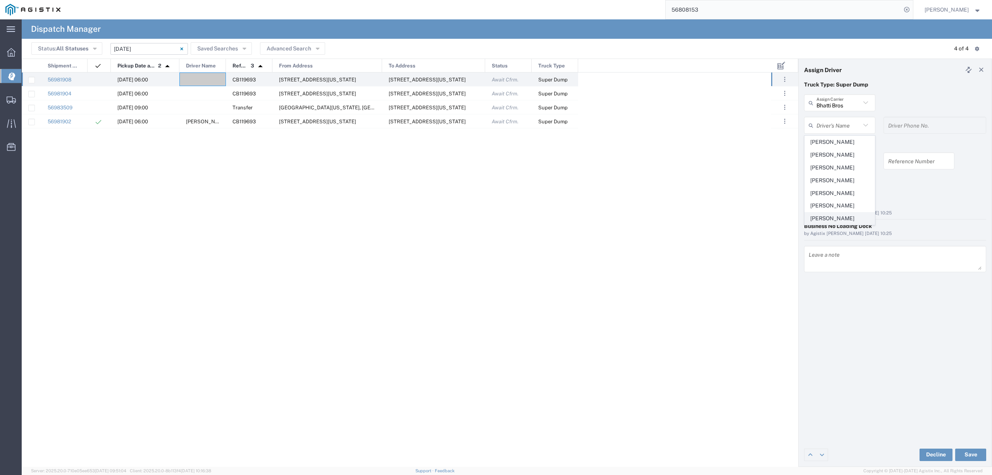
type input "Ramandeep Singh"
type input "530-845-0025"
click at [987, 453] on div "Decline Save" at bounding box center [895, 454] width 193 height 23
click at [978, 456] on button "Save" at bounding box center [970, 454] width 31 height 12
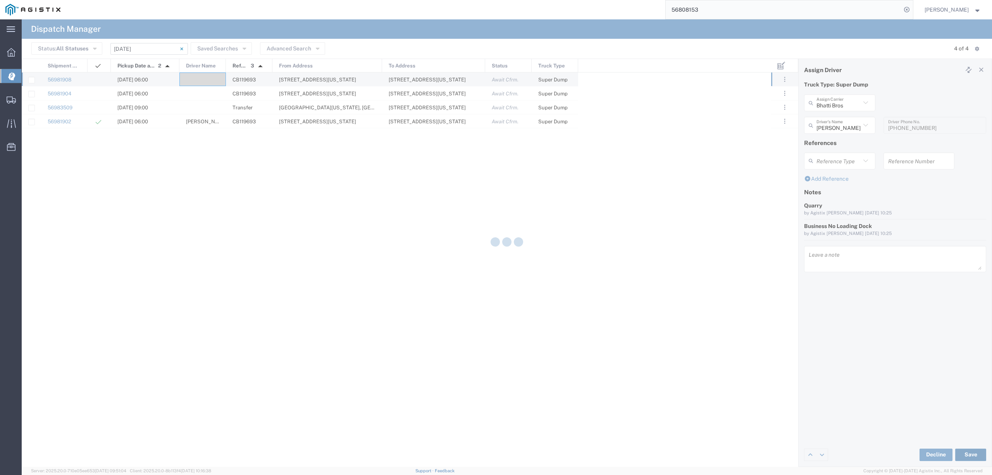
type input "Ramandeep Singh"
type input "Bhatti Bros"
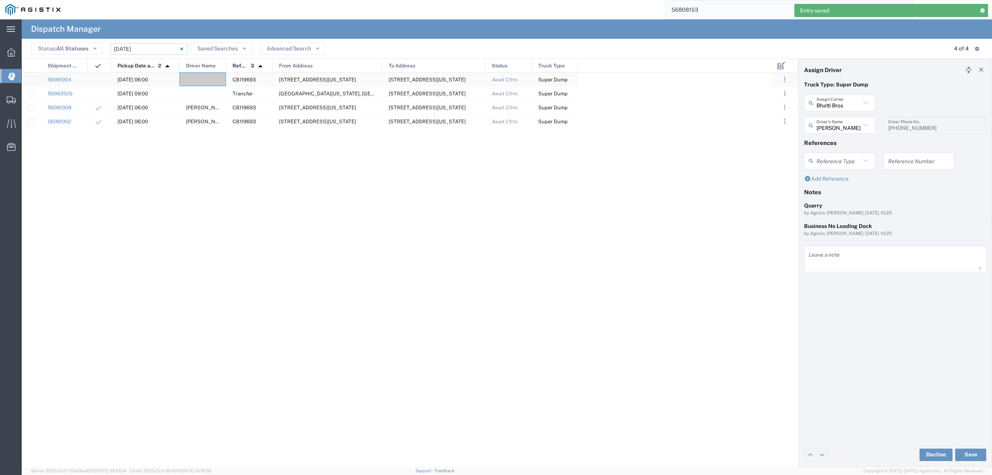
click at [207, 79] on div at bounding box center [202, 79] width 47 height 14
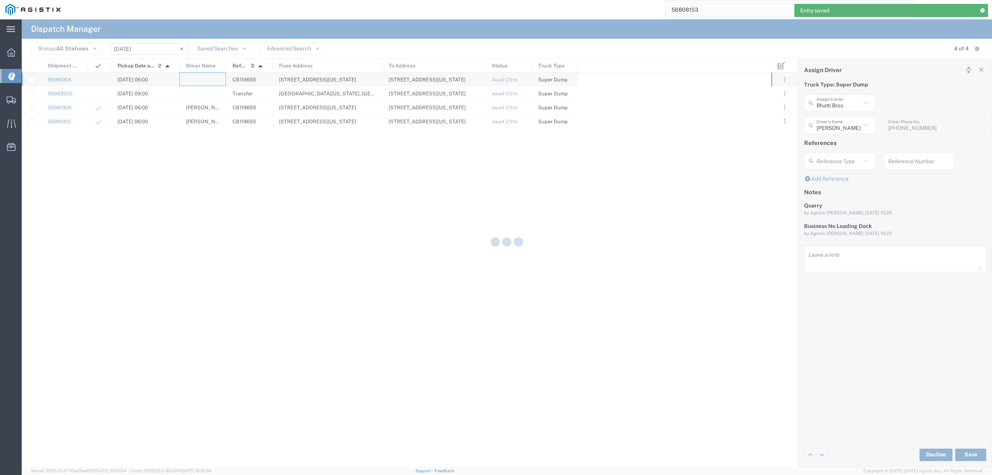
type input "North Coast Trucking"
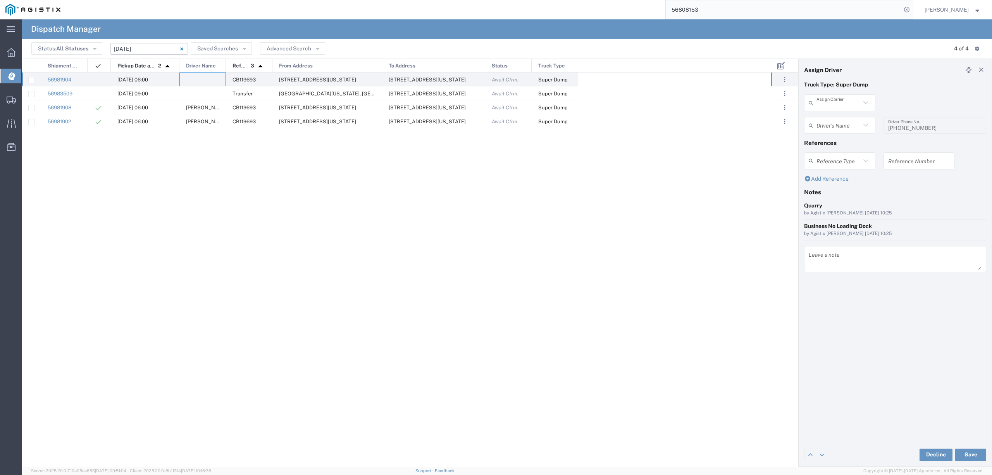
click at [836, 106] on input "text" at bounding box center [839, 103] width 44 height 14
type input "shaan"
click at [833, 132] on span "Shaan Transportation Inc" at bounding box center [839, 126] width 69 height 24
type input "Shaan Transportation Inc"
click at [832, 126] on input "text" at bounding box center [841, 126] width 49 height 14
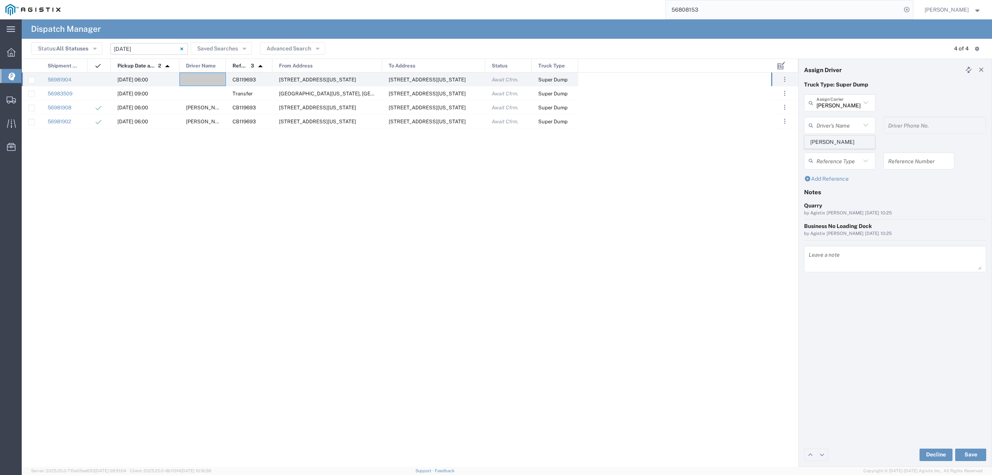
click at [848, 143] on span "Gary Cheema" at bounding box center [839, 142] width 69 height 12
type input "Gary Cheema"
type input "916-710-5197"
click at [983, 450] on button "Save" at bounding box center [970, 454] width 31 height 12
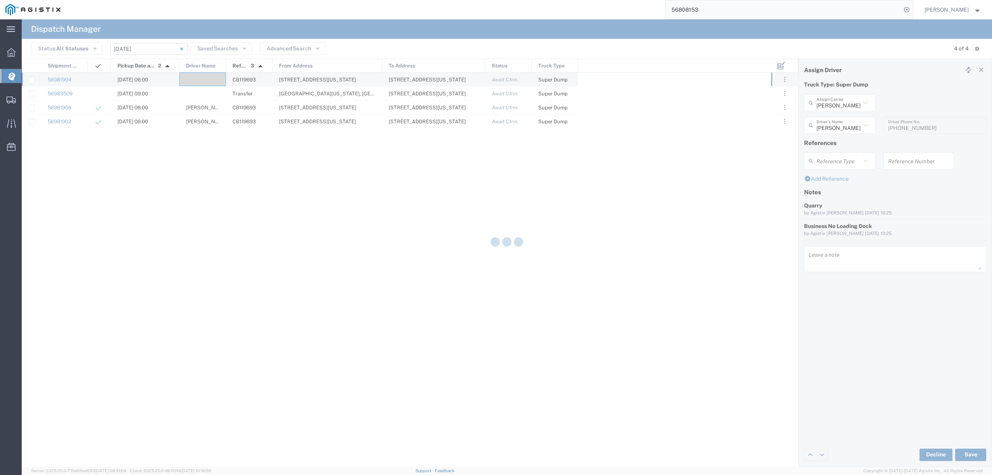
type input "Gary Cheema"
type input "Shaan Transportation Inc"
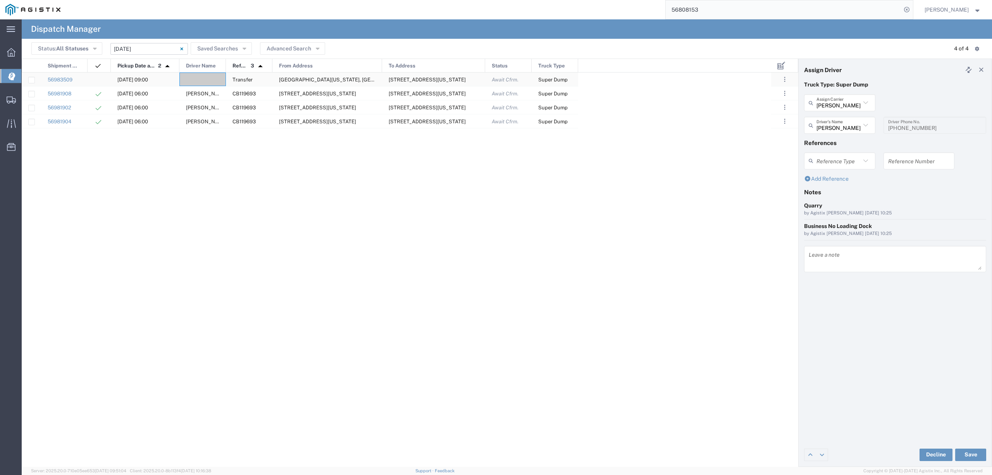
click at [208, 80] on div at bounding box center [202, 79] width 47 height 14
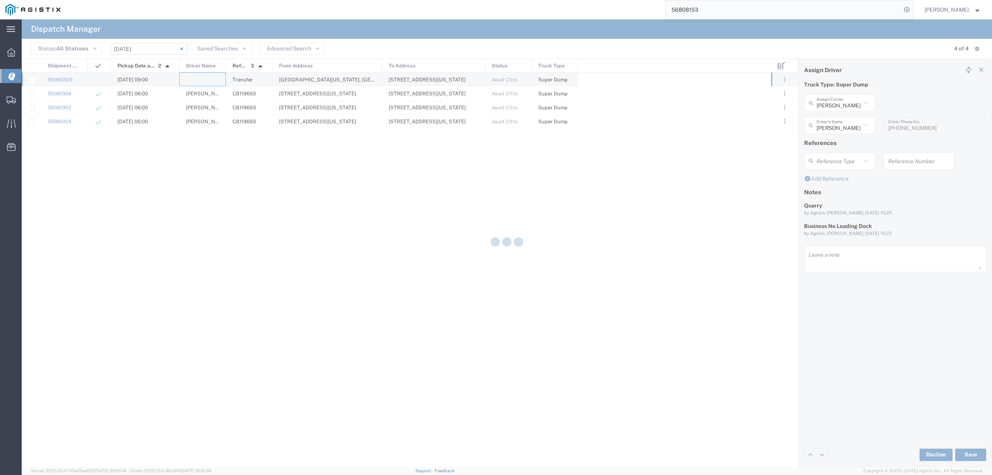
type input "North Coast Trucking"
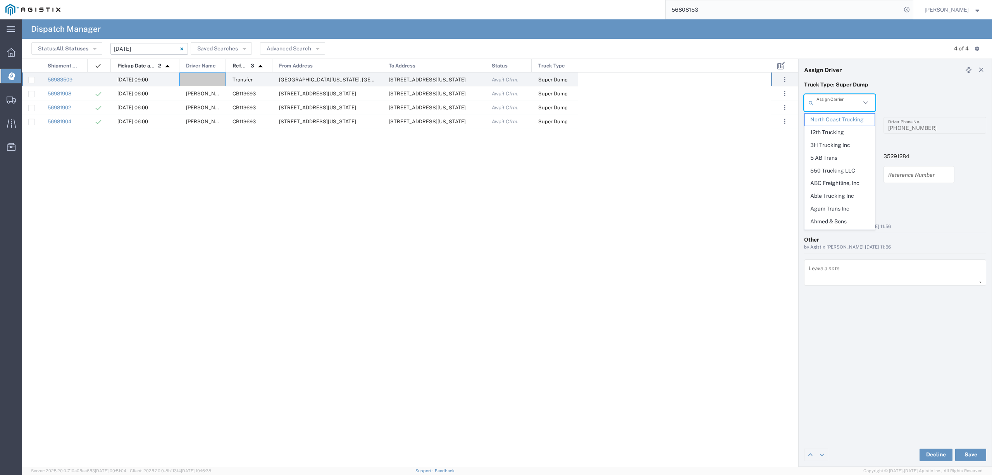
click at [848, 99] on input "text" at bounding box center [839, 103] width 44 height 14
type input "tc"
click at [840, 123] on span "TC Trucklines Inc" at bounding box center [839, 120] width 69 height 12
type input "TC Trucklines Inc"
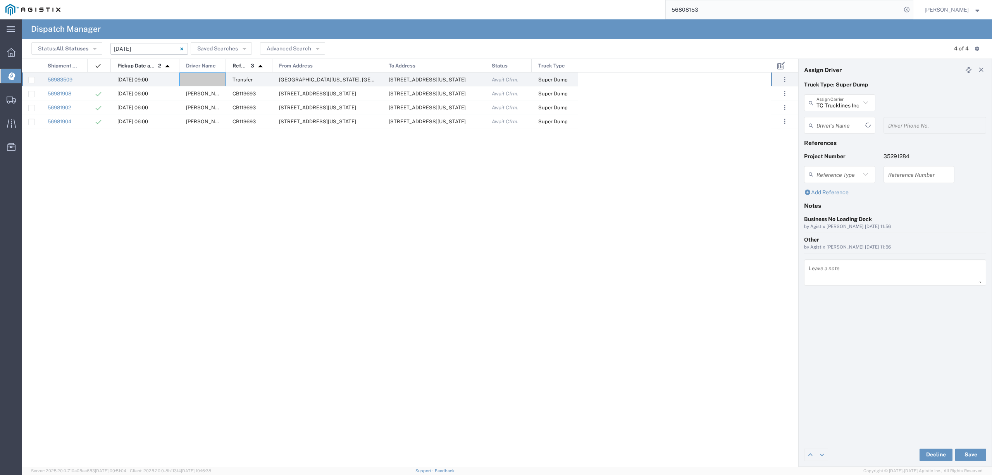
click at [840, 123] on input "text" at bounding box center [841, 126] width 49 height 14
click at [842, 142] on span "Taranbir Chhina" at bounding box center [839, 142] width 69 height 12
type input "Taranbir Chhina"
type input "5593756728"
click at [969, 451] on button "Save" at bounding box center [970, 454] width 31 height 12
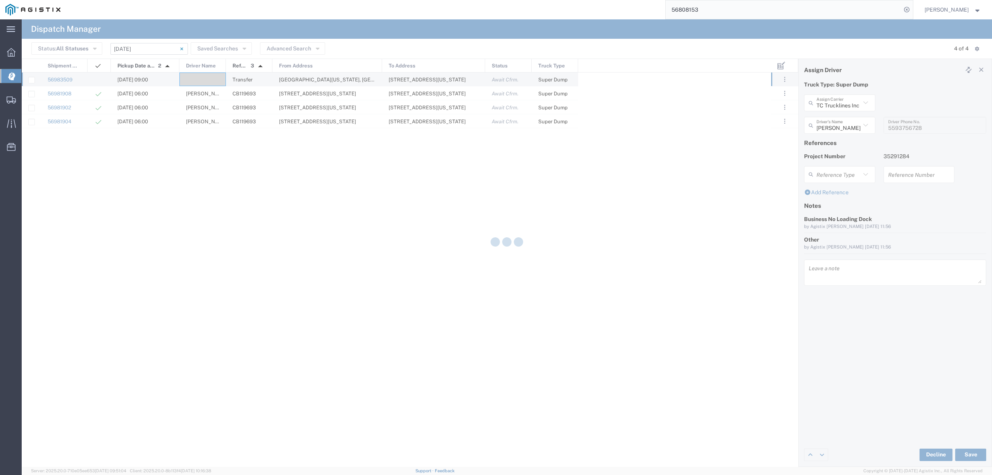
type input "Taranbir Chhina"
type input "TC Trucklines Inc"
